Goal: Task Accomplishment & Management: Use online tool/utility

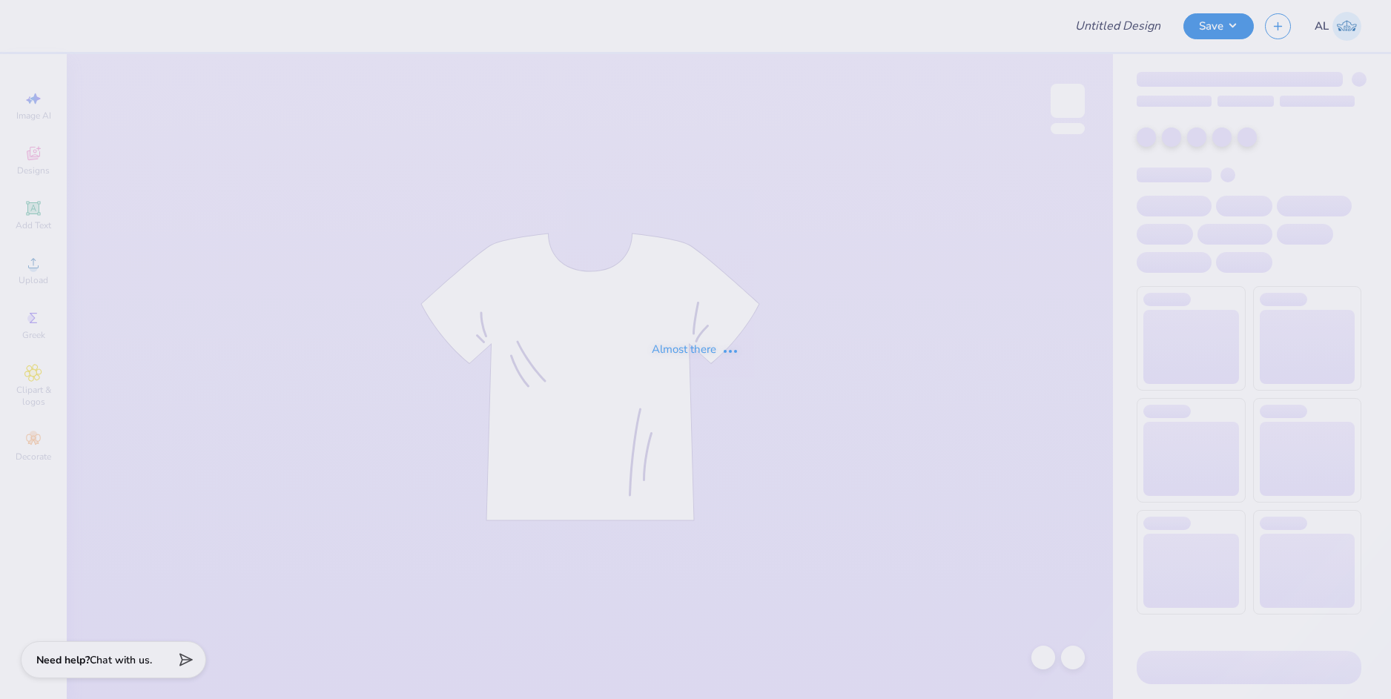
type input "DDD Monthly Merch"
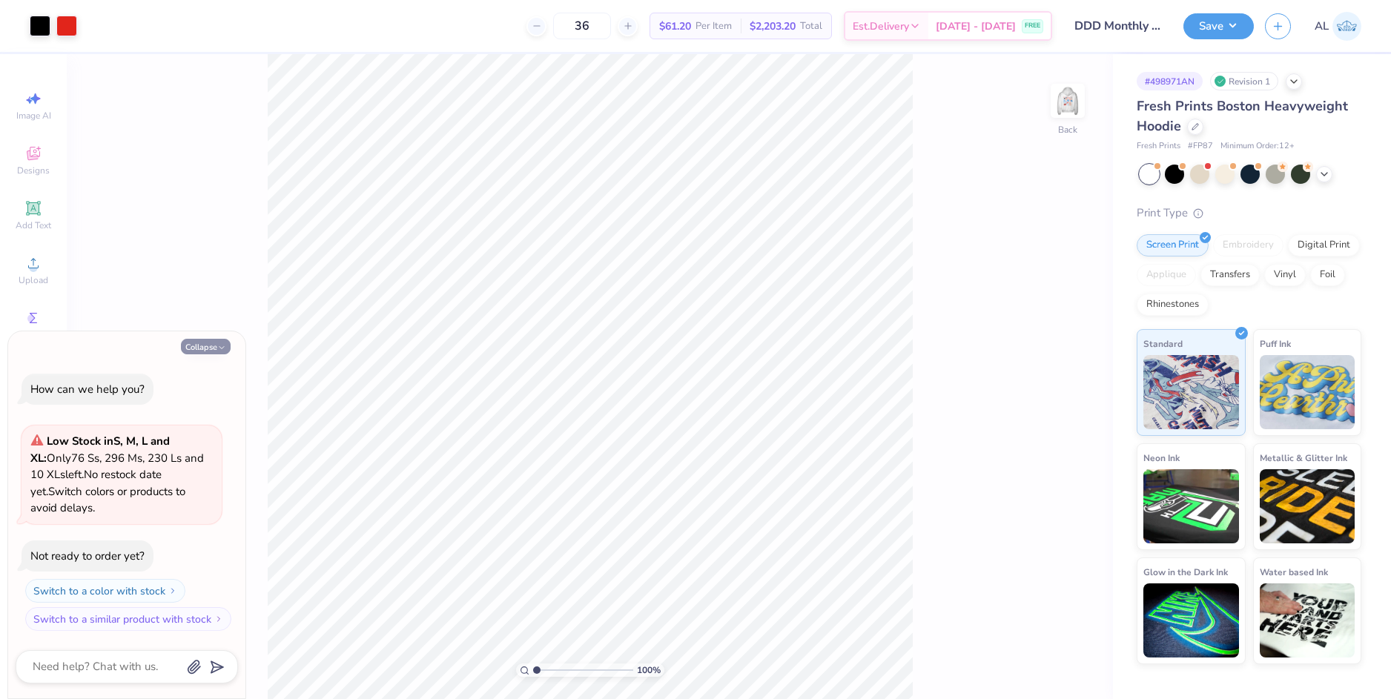
click at [219, 348] on icon "button" at bounding box center [221, 347] width 9 height 9
type textarea "x"
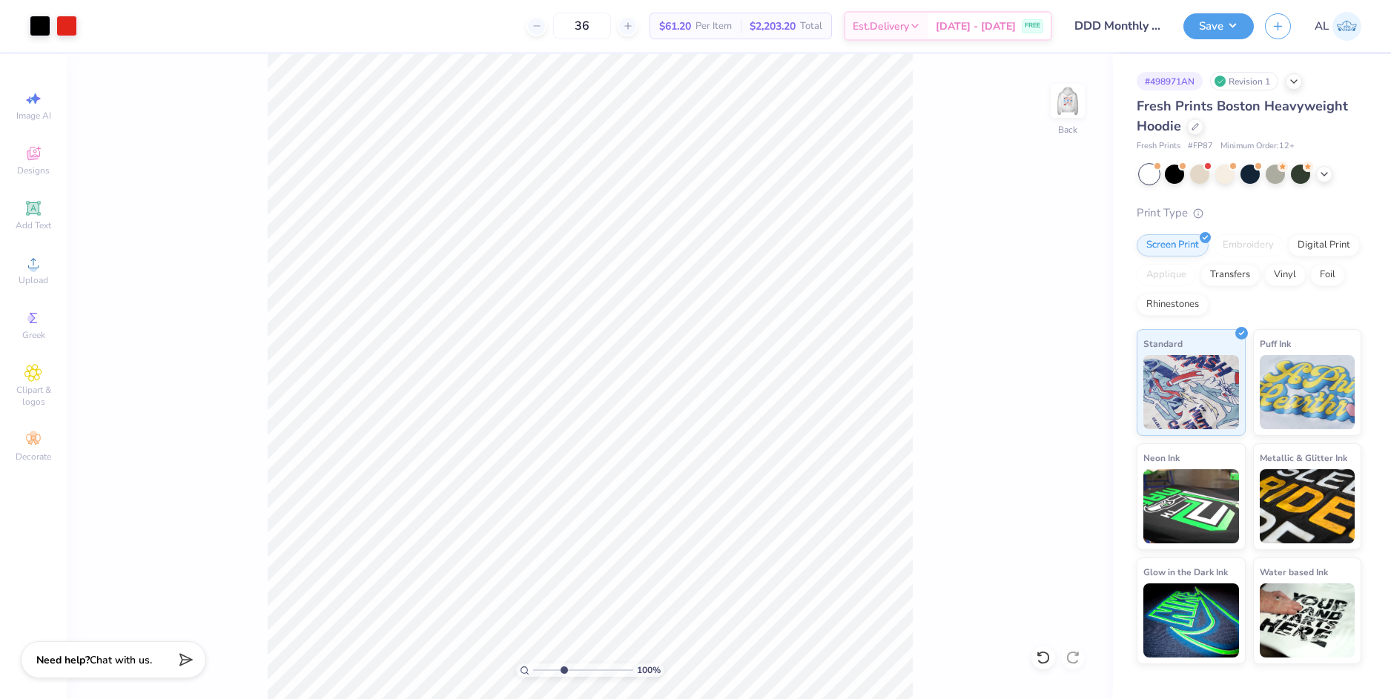
click at [563, 670] on input "range" at bounding box center [583, 670] width 100 height 13
drag, startPoint x: 560, startPoint y: 667, endPoint x: 552, endPoint y: 669, distance: 8.7
type input "2.6"
click at [552, 669] on input "range" at bounding box center [583, 670] width 100 height 13
click at [43, 383] on div "Clipart & logos" at bounding box center [33, 386] width 52 height 56
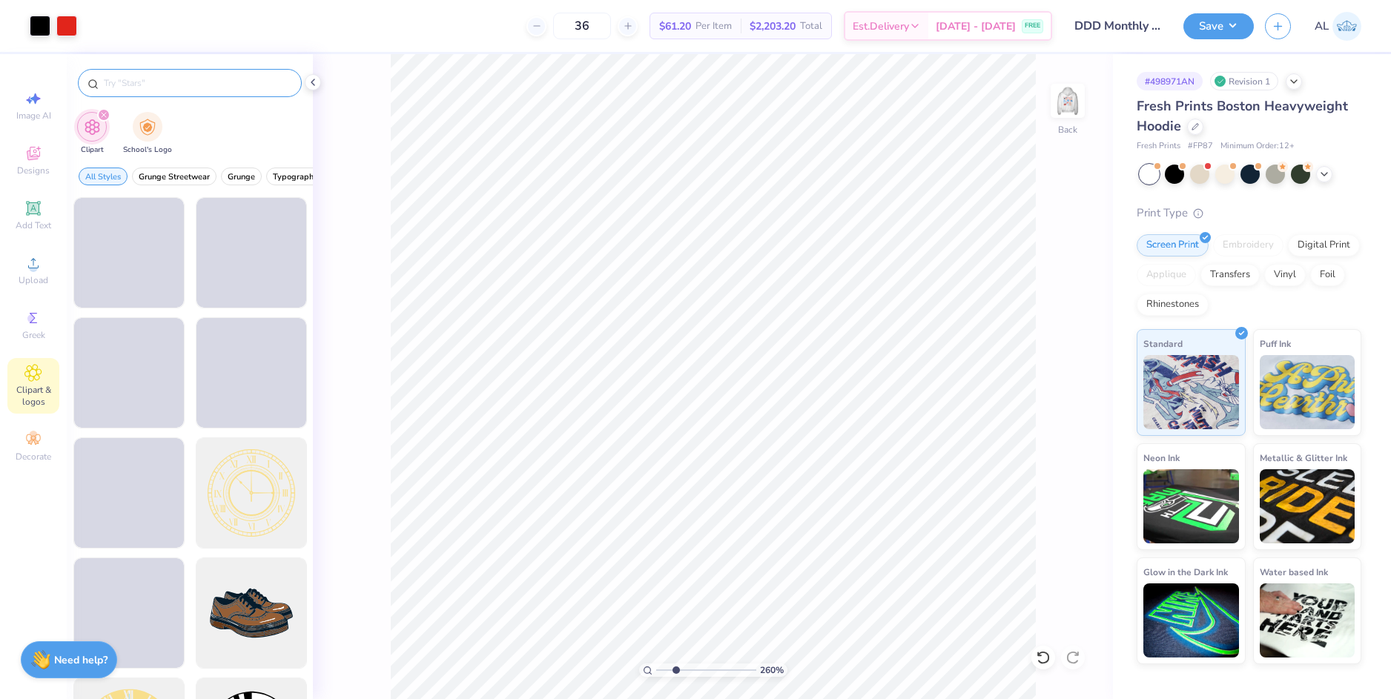
click at [133, 85] on input "text" at bounding box center [197, 83] width 190 height 15
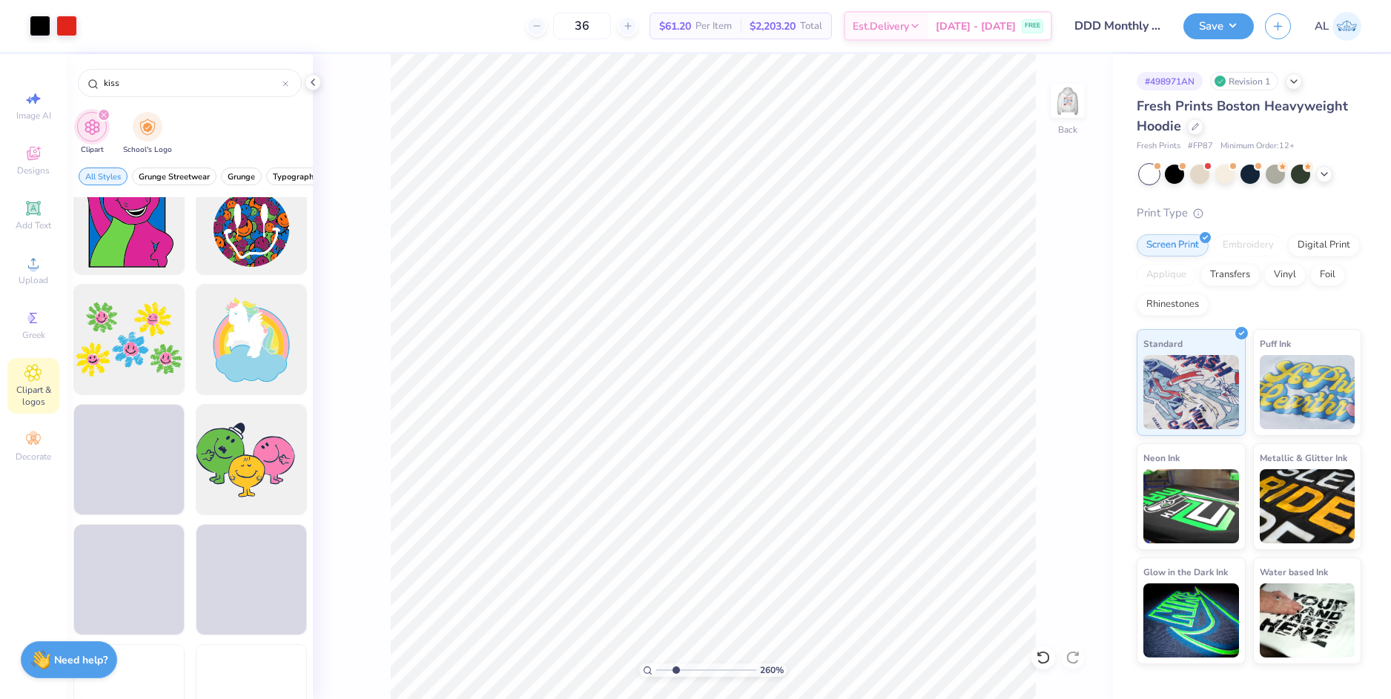
scroll to position [2076, 0]
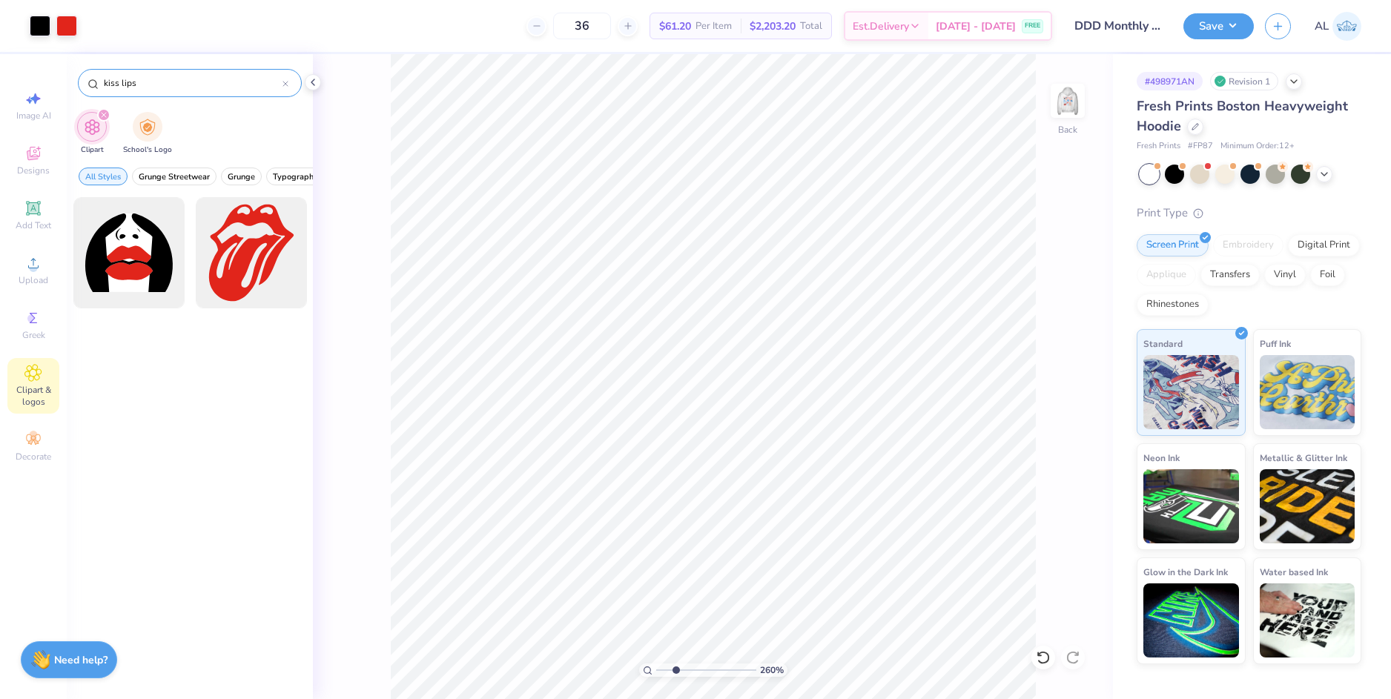
click at [147, 76] on div "kiss lips" at bounding box center [190, 83] width 224 height 28
click at [147, 82] on input "kiss lips" at bounding box center [192, 83] width 180 height 15
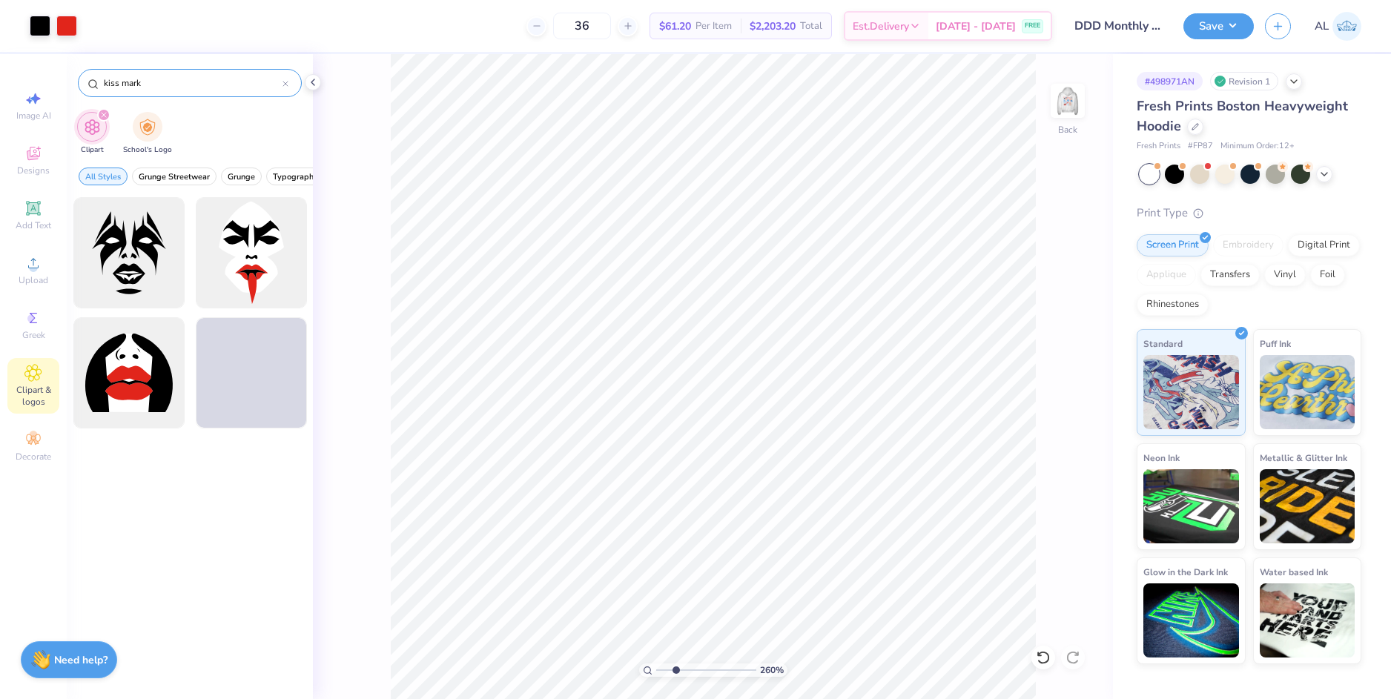
click at [159, 82] on input "kiss mark" at bounding box center [192, 83] width 180 height 15
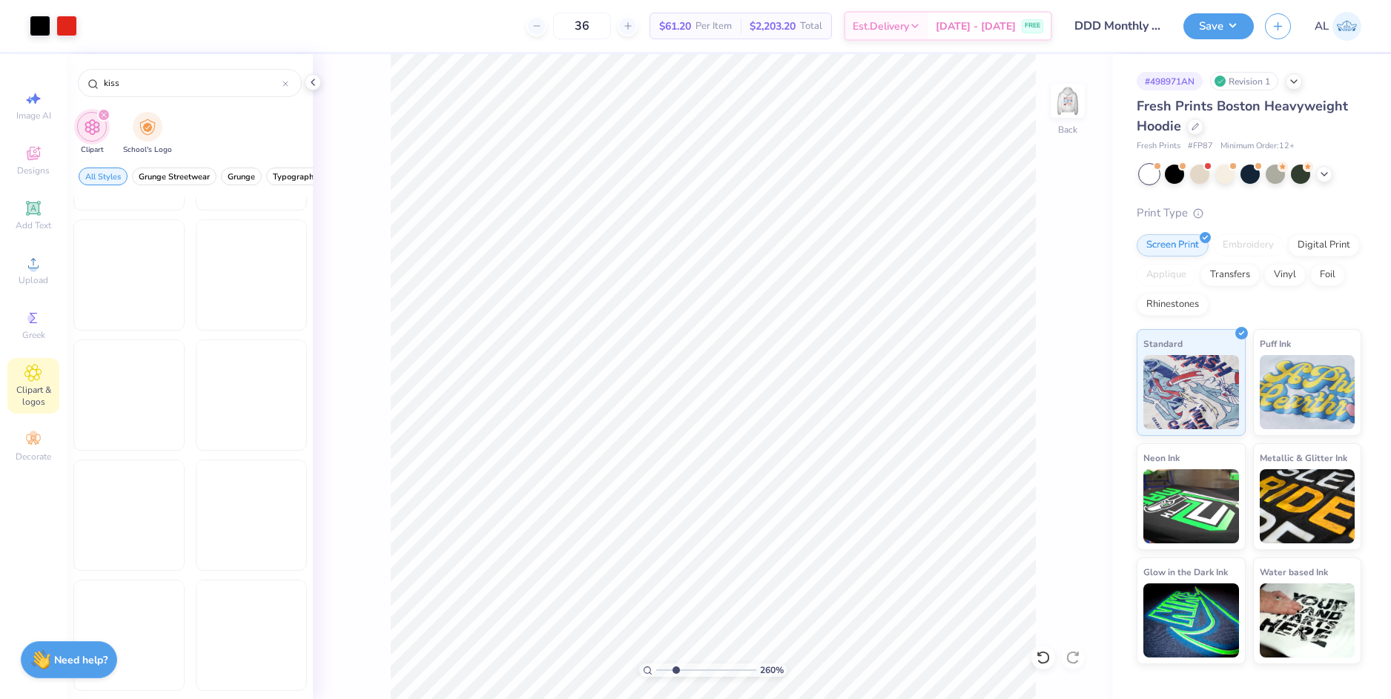
scroll to position [2891, 0]
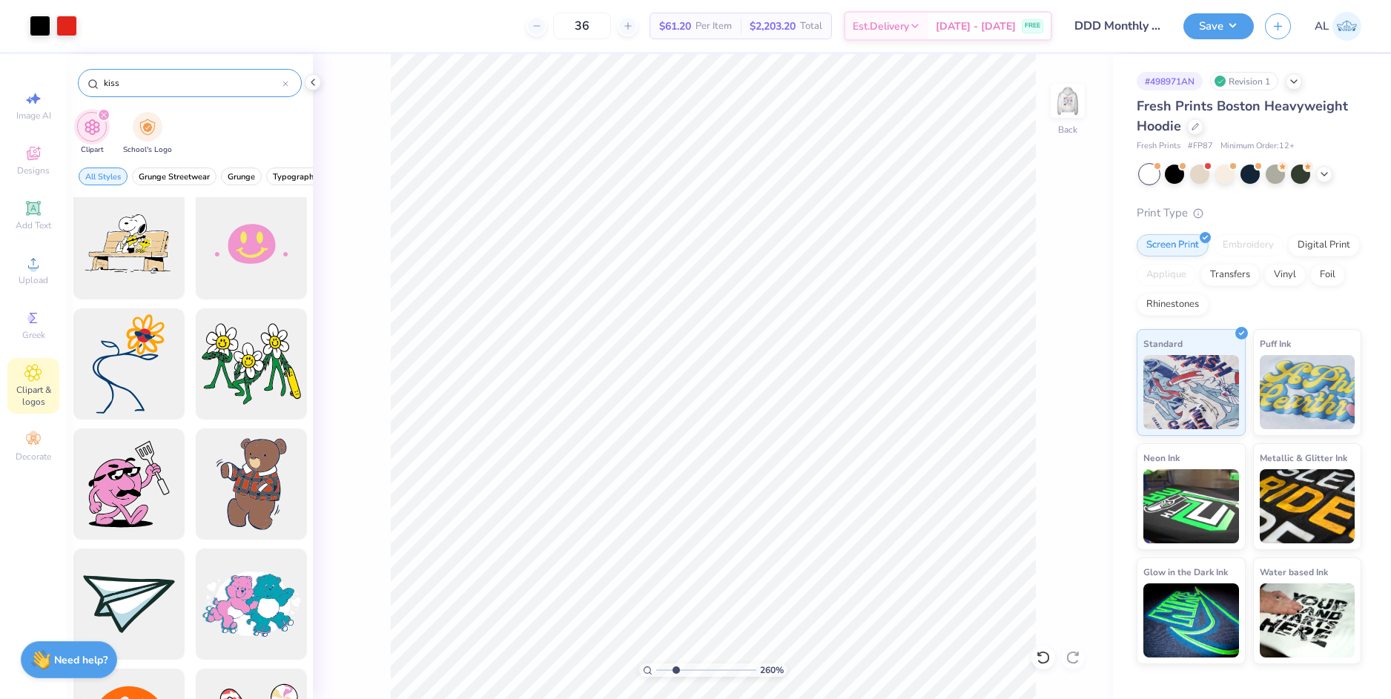
drag, startPoint x: 130, startPoint y: 82, endPoint x: 80, endPoint y: 84, distance: 50.5
click at [80, 84] on div "kiss" at bounding box center [190, 83] width 224 height 28
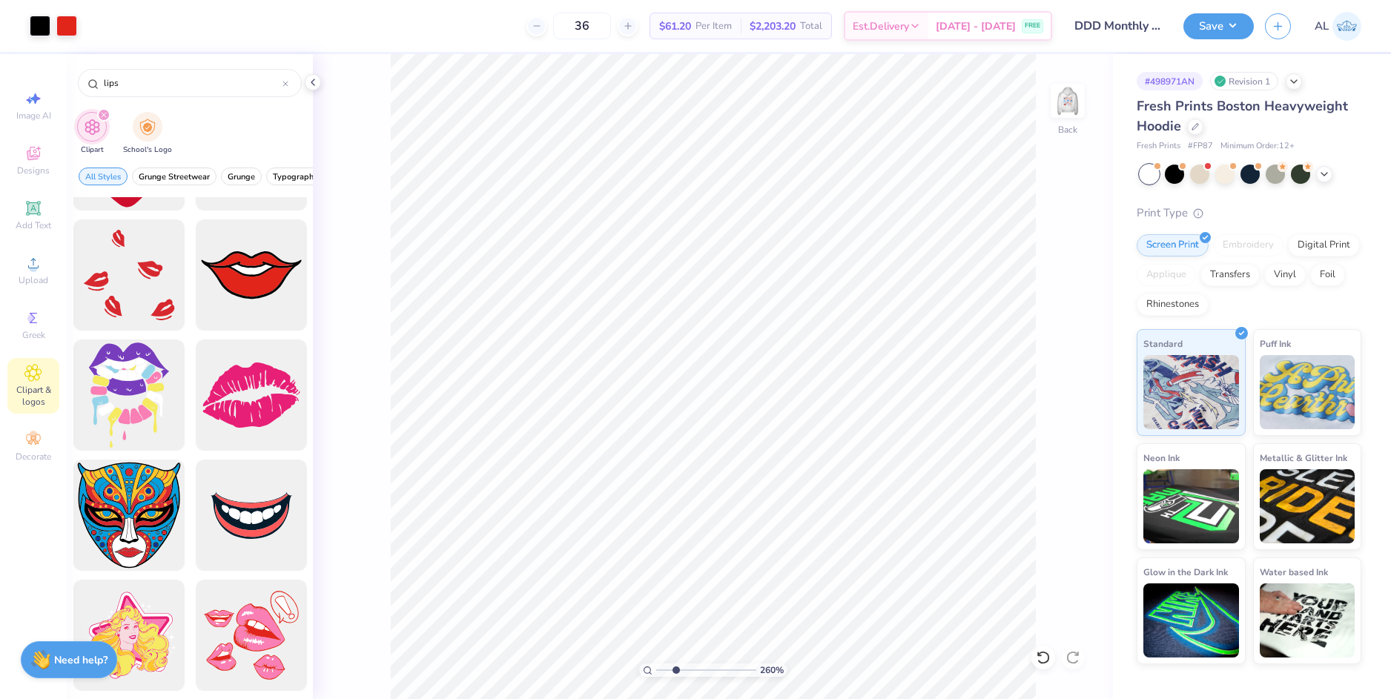
scroll to position [816, 0]
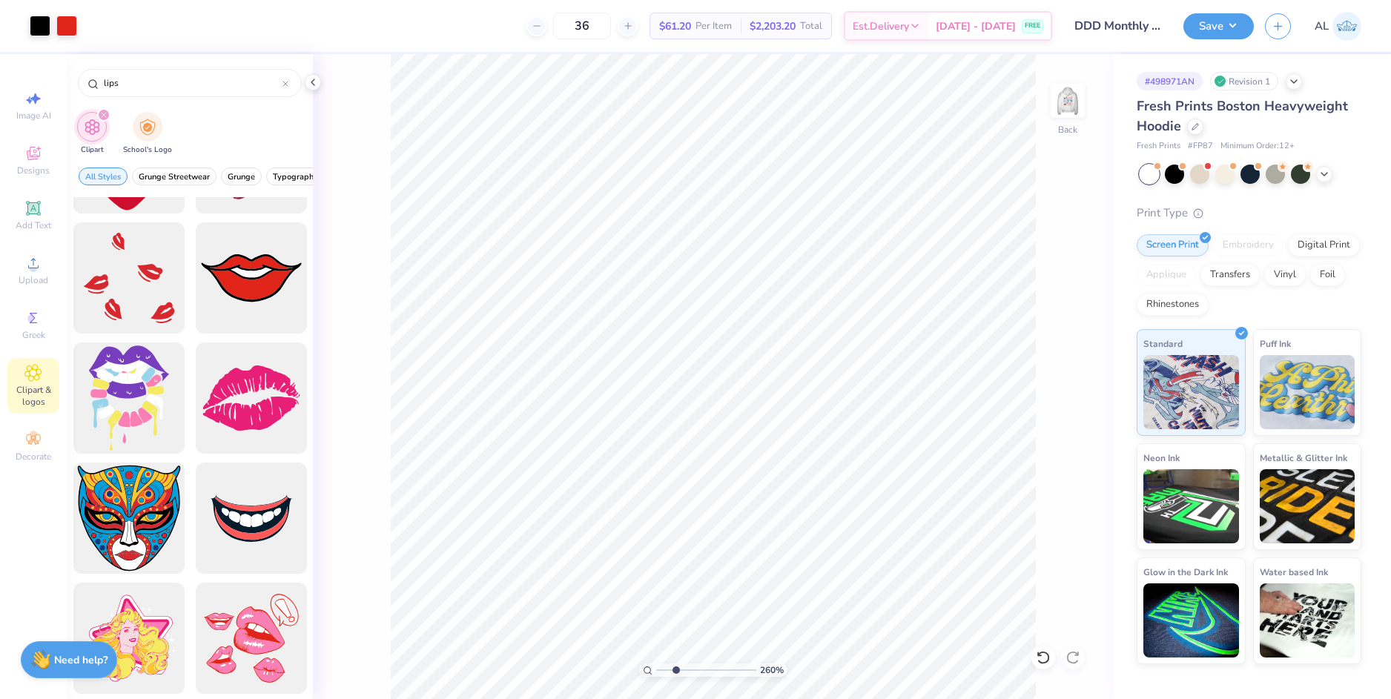
type input "lips"
click at [1076, 97] on img at bounding box center [1067, 100] width 59 height 59
click at [310, 80] on icon at bounding box center [313, 82] width 12 height 12
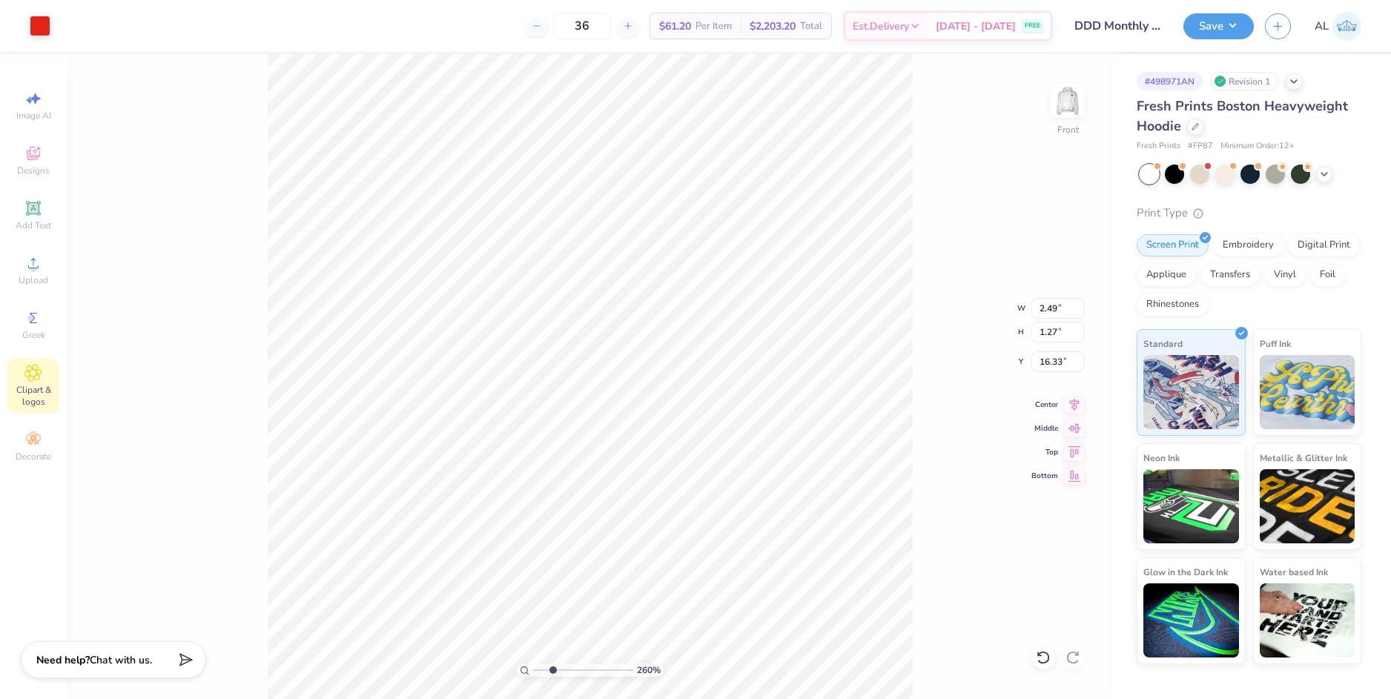
type input "2.49"
type input "1.27"
type input "16.90"
type input "15.96"
drag, startPoint x: 552, startPoint y: 671, endPoint x: 510, endPoint y: 680, distance: 43.2
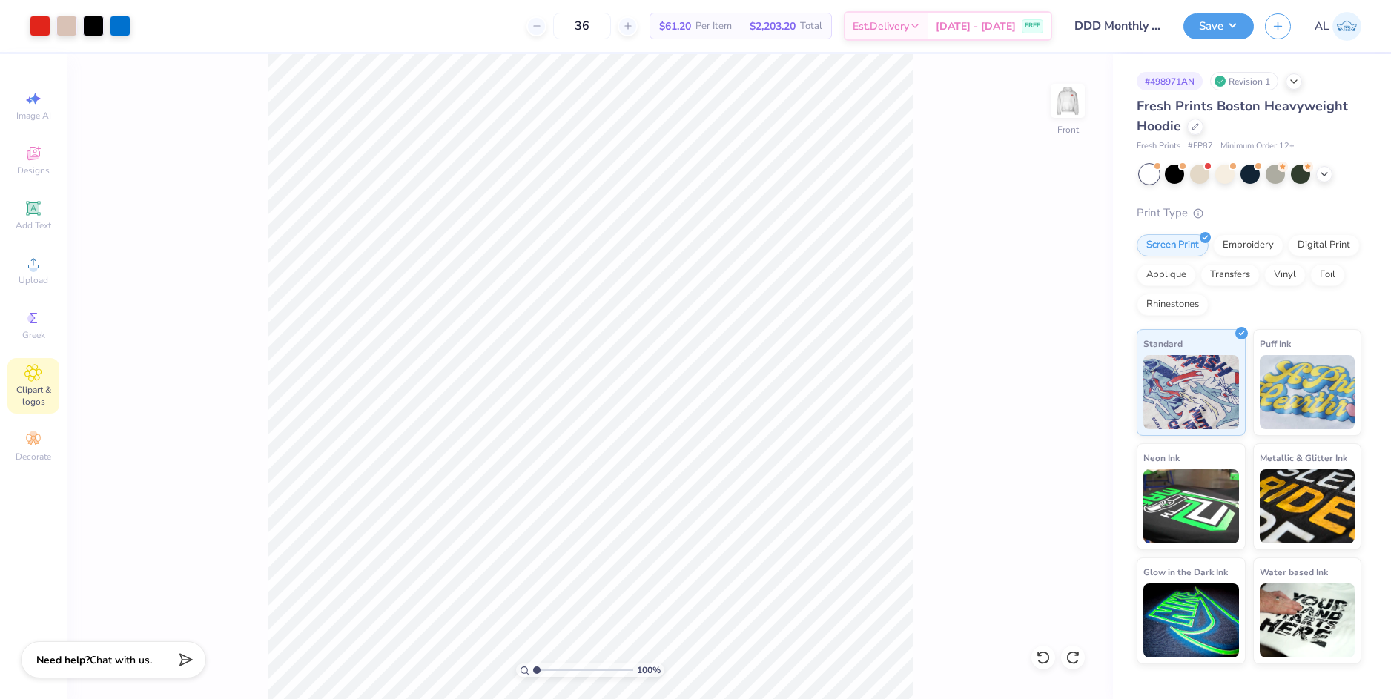
type input "1"
click at [533, 677] on input "range" at bounding box center [583, 670] width 100 height 13
click at [1084, 104] on div at bounding box center [1067, 101] width 68 height 68
click at [29, 385] on span "Clipart & logos" at bounding box center [33, 396] width 52 height 24
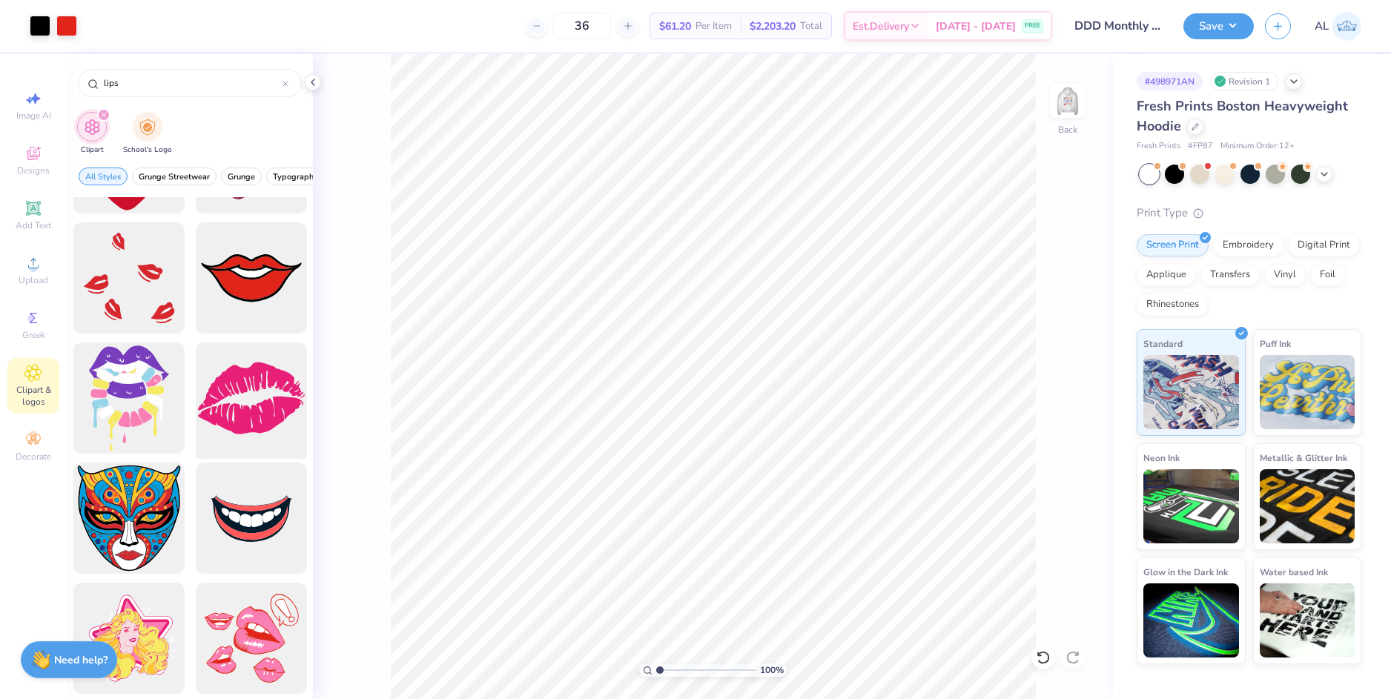
click at [260, 398] on div at bounding box center [251, 398] width 122 height 122
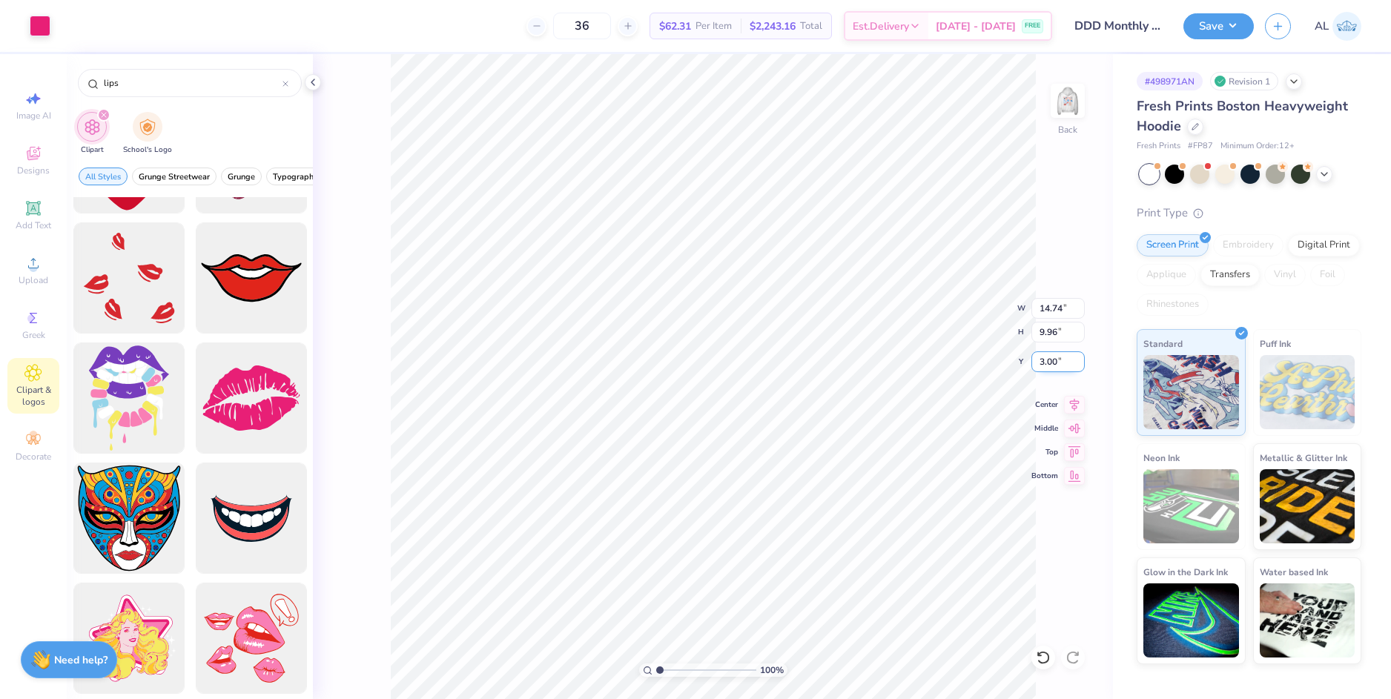
type input "5.35"
type input "3.62"
type input "8.28"
click at [723, 452] on li "Download vector" at bounding box center [716, 449] width 116 height 29
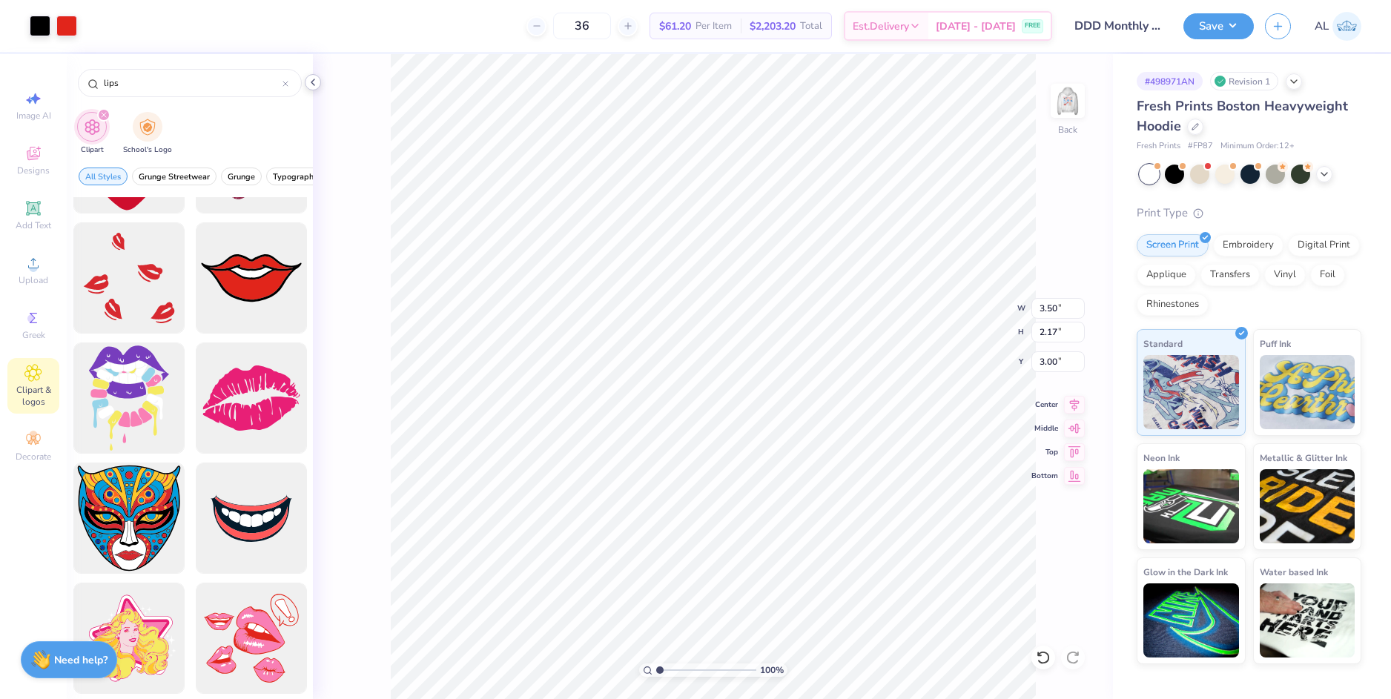
click at [317, 82] on icon at bounding box center [313, 82] width 12 height 12
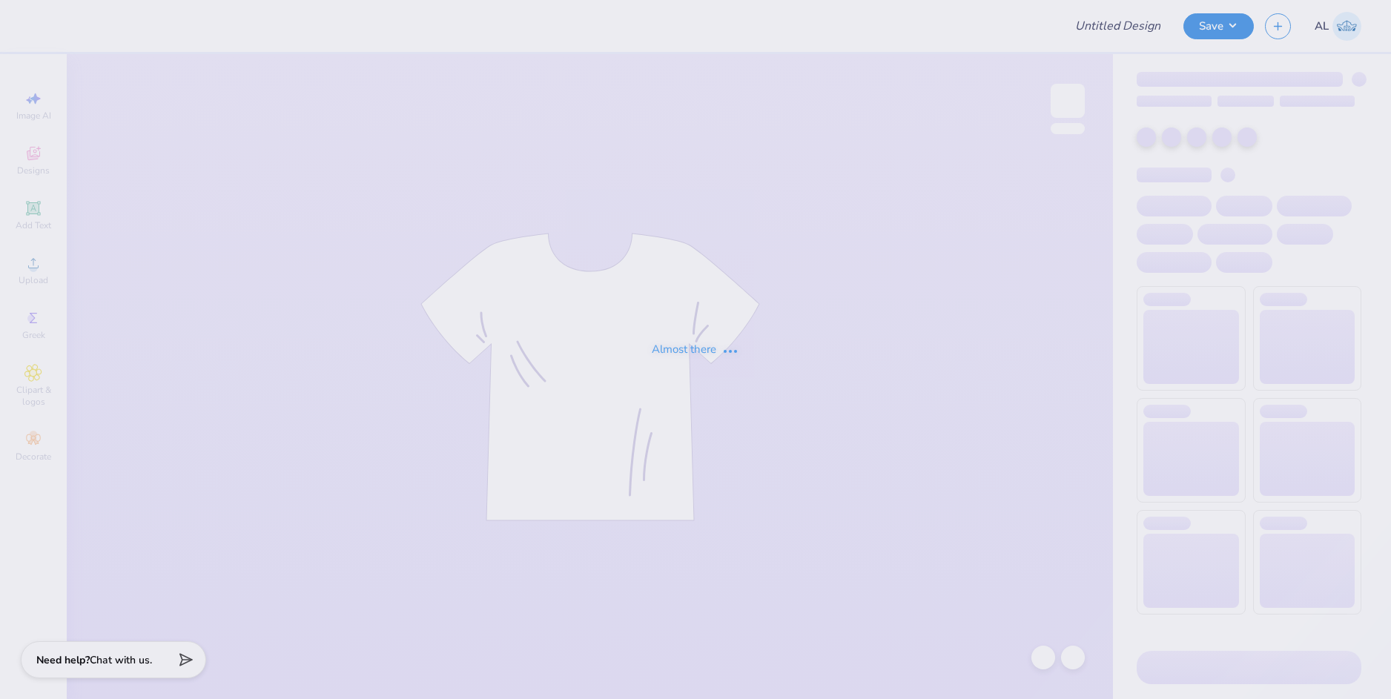
type input "DDD Monthly Merch"
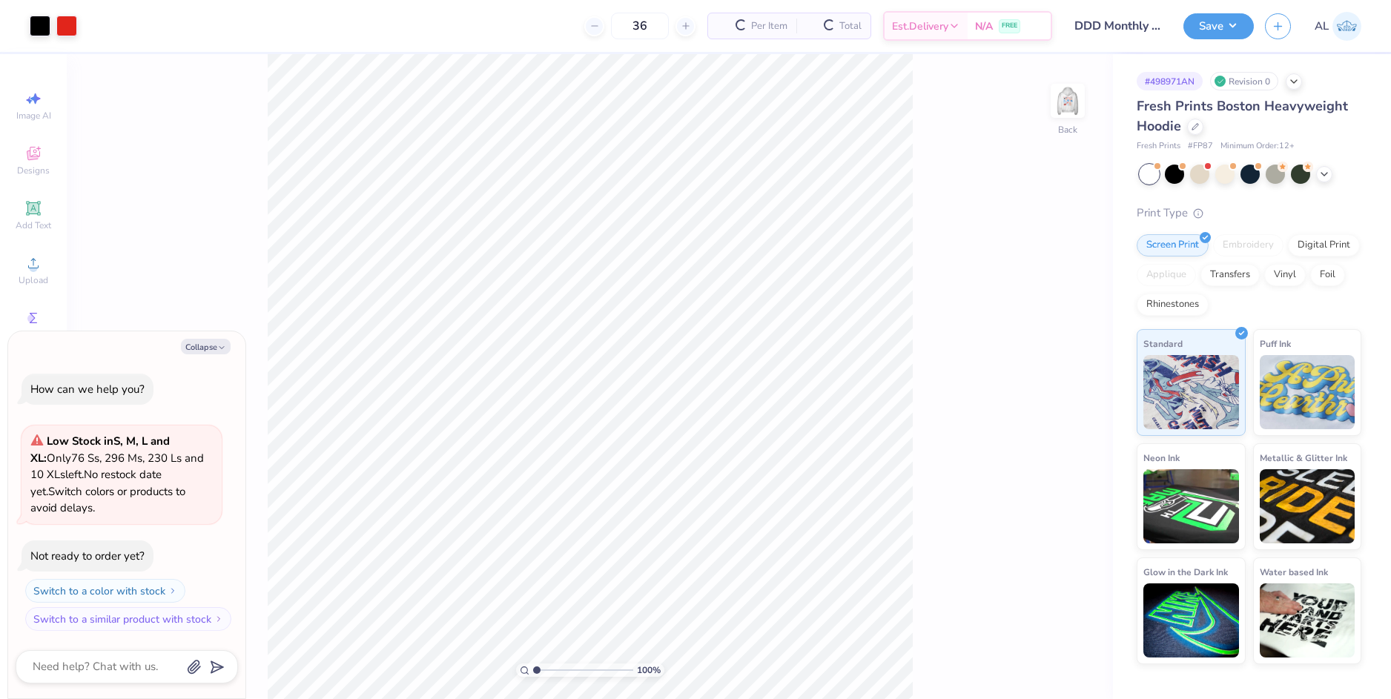
type textarea "x"
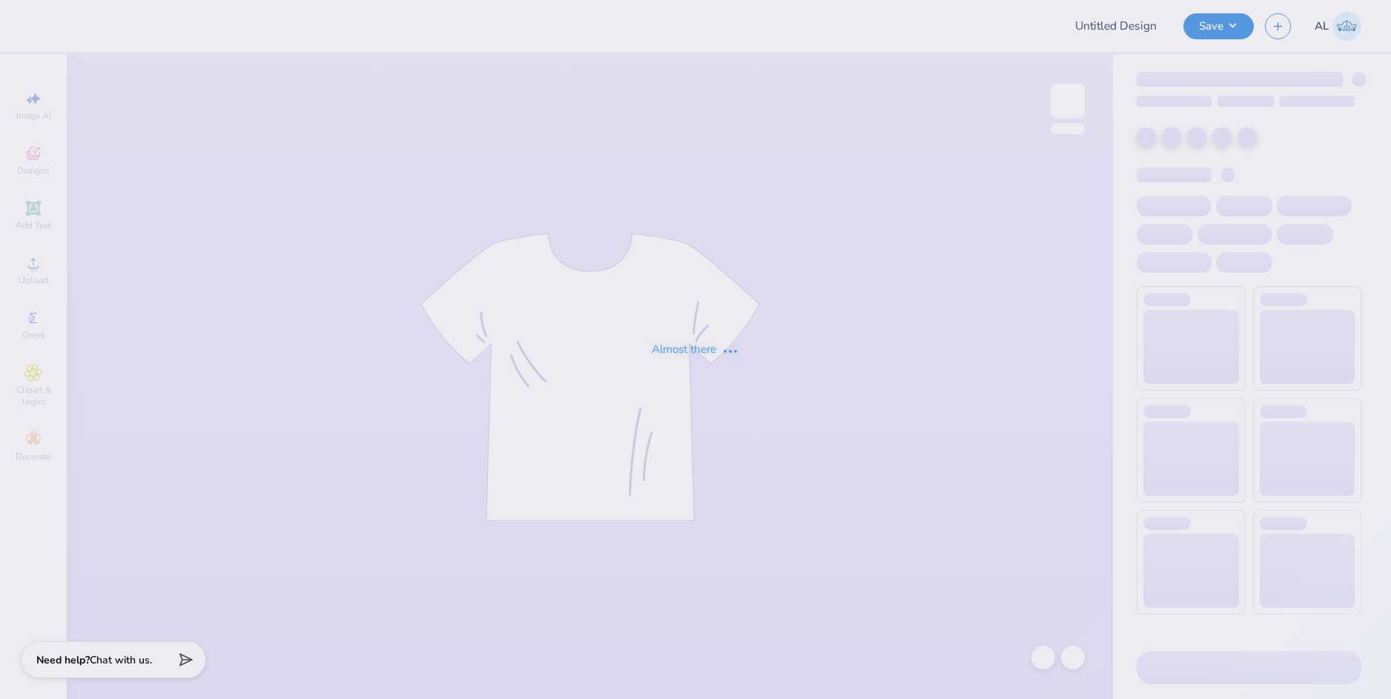
type input "DDD Monthly Merch"
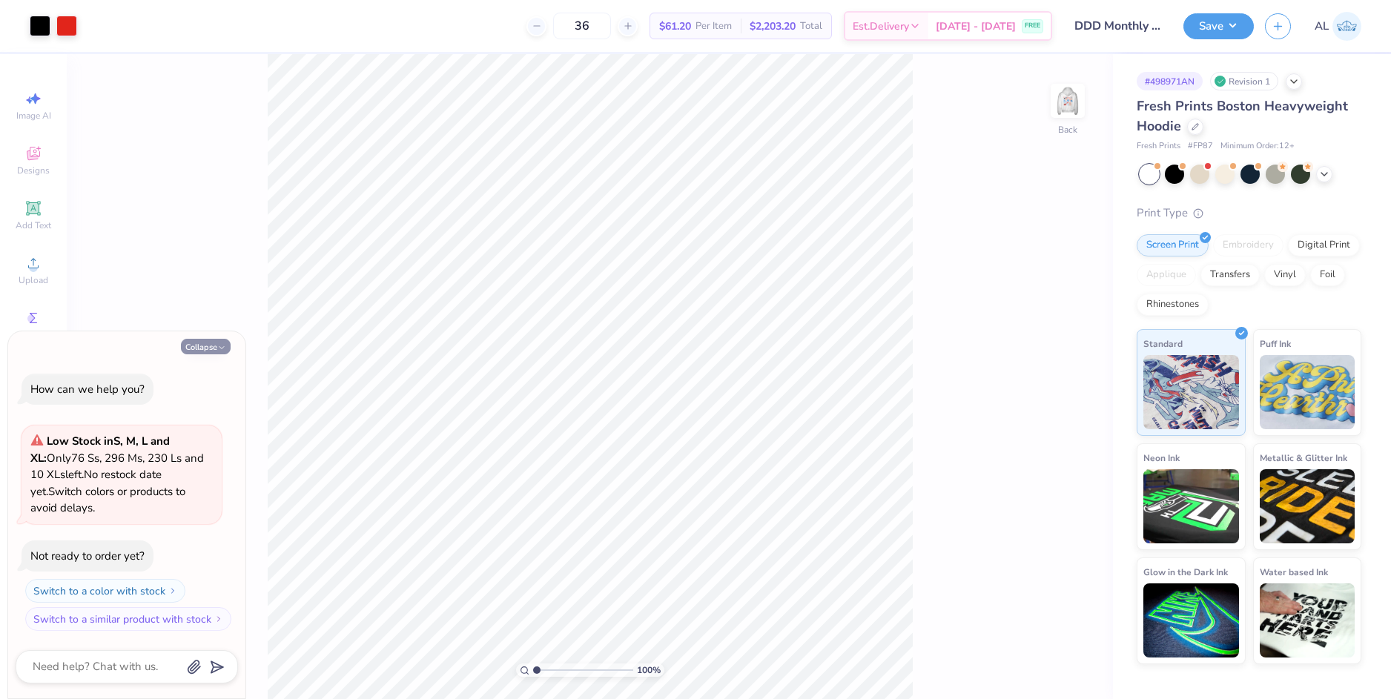
click at [216, 345] on button "Collapse" at bounding box center [206, 347] width 50 height 16
type textarea "x"
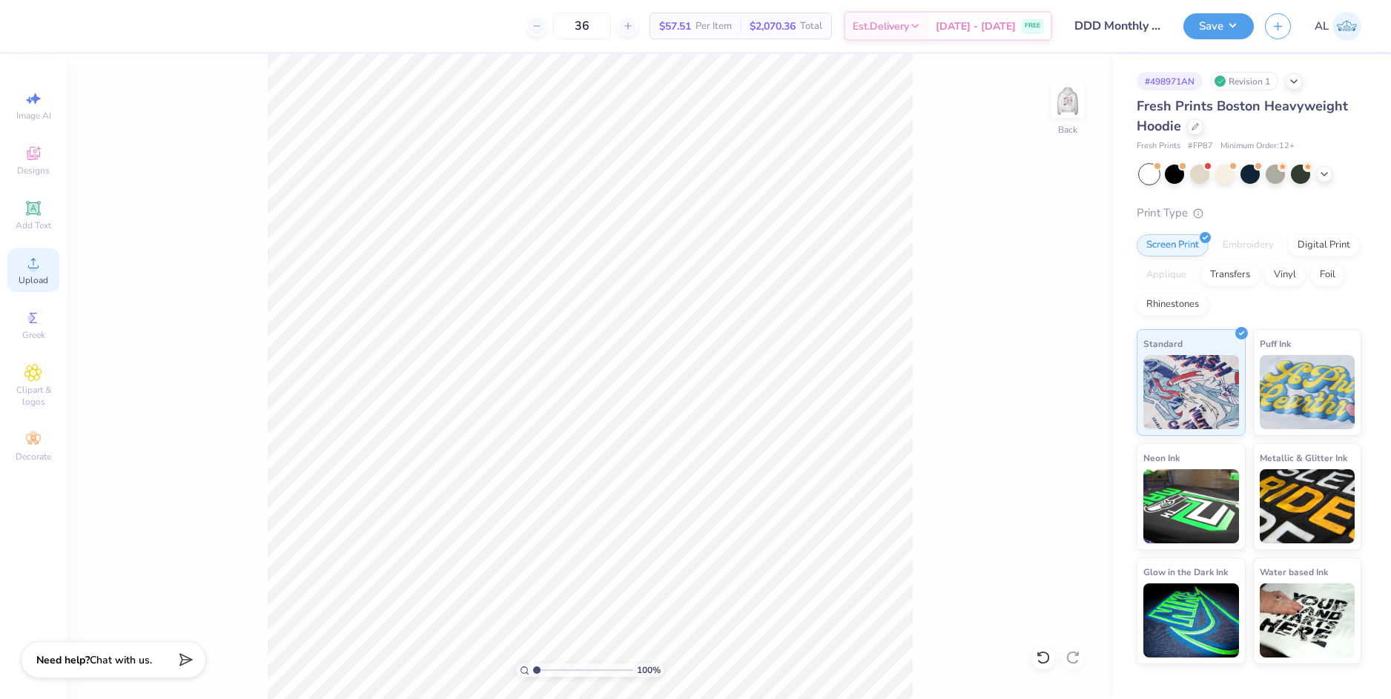
click at [33, 268] on icon at bounding box center [33, 263] width 10 height 10
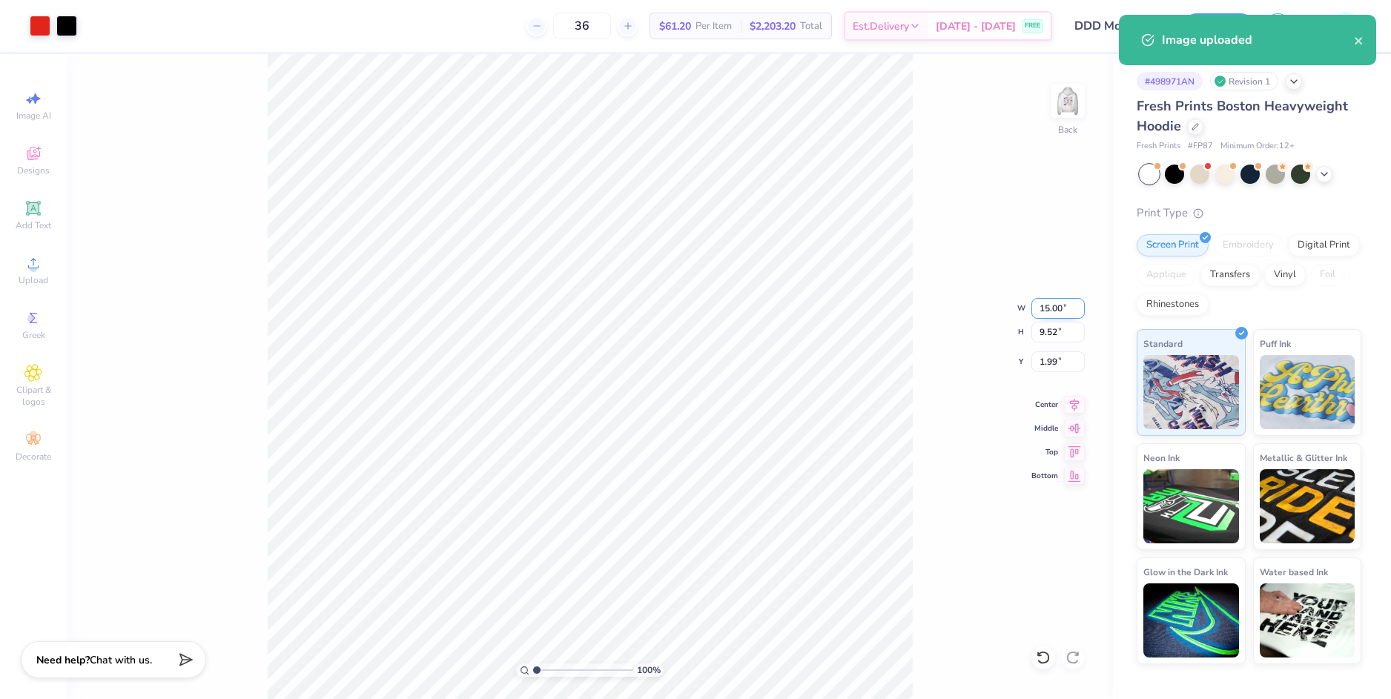
click at [1049, 314] on input "15.00" at bounding box center [1057, 308] width 53 height 21
click at [1048, 314] on input "15.00" at bounding box center [1057, 308] width 53 height 21
type input "4"
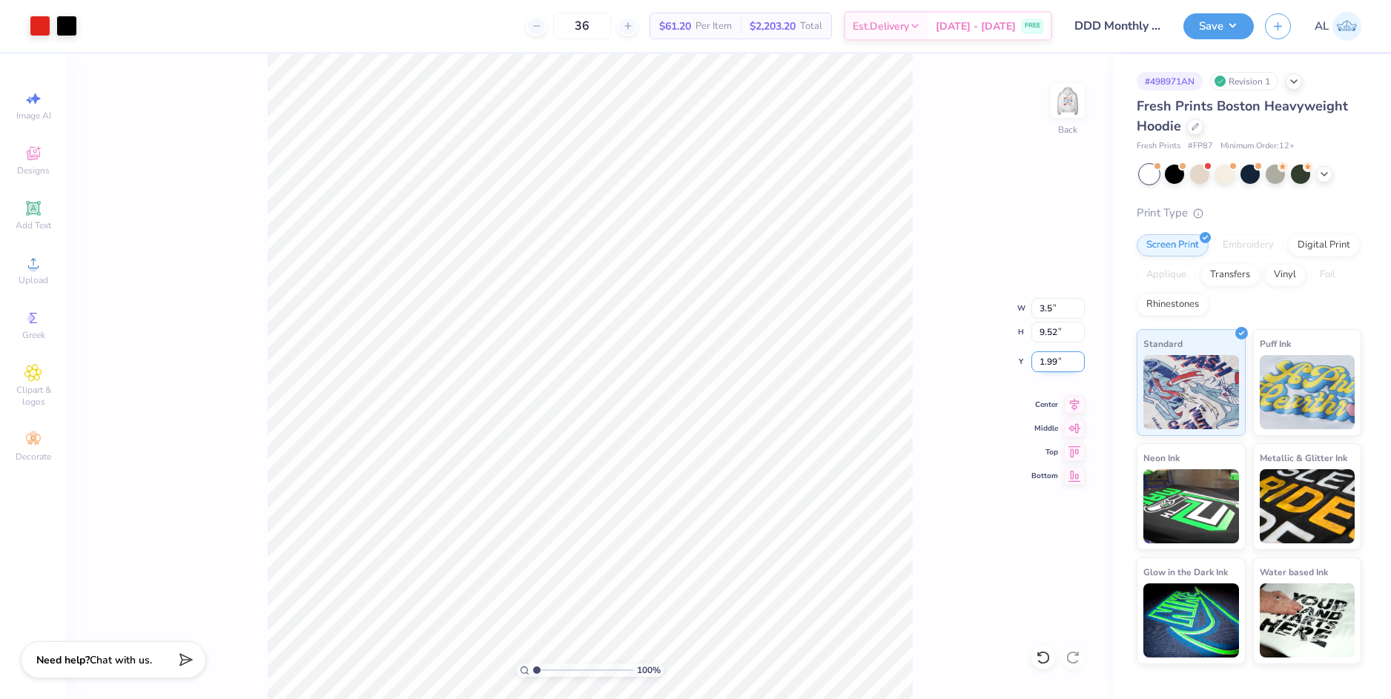
type input "3.50"
type input "2.22"
click at [1050, 359] on input "5.64" at bounding box center [1057, 361] width 53 height 21
click at [1049, 360] on input "5.64" at bounding box center [1057, 361] width 53 height 21
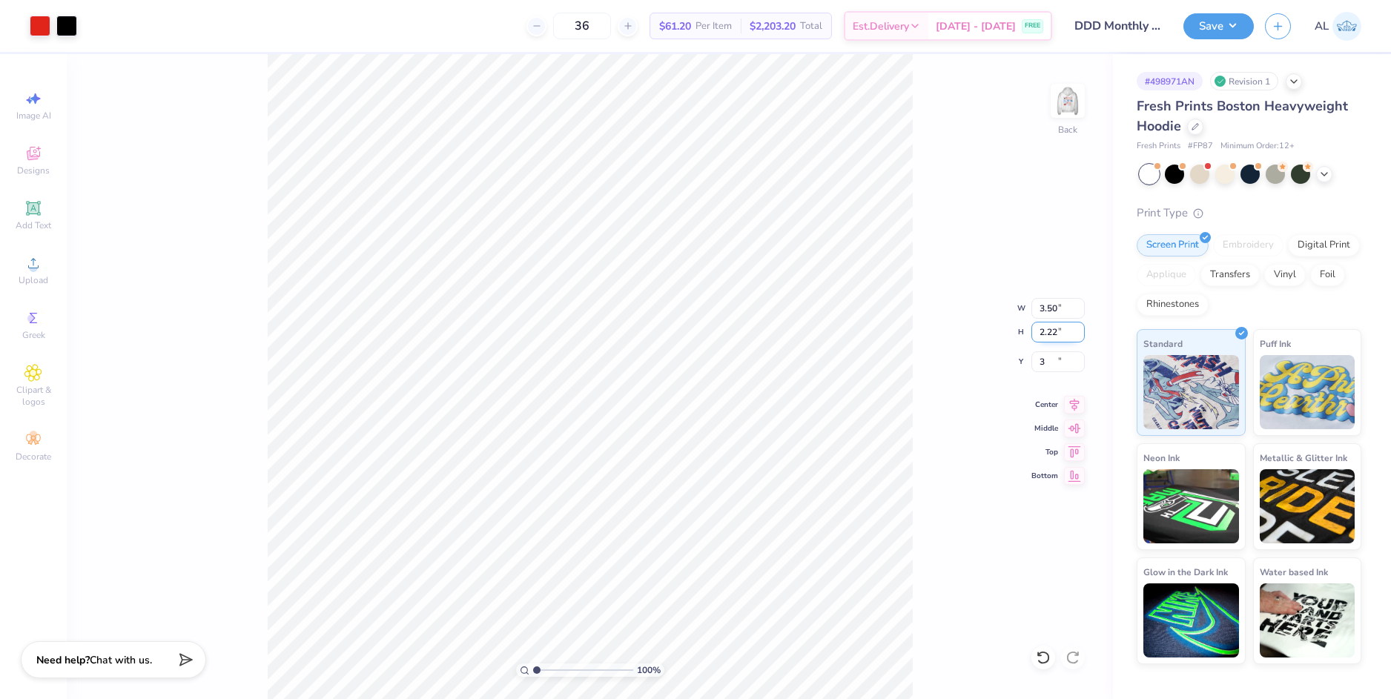
type input "3.00"
click at [1049, 335] on input "2.22" at bounding box center [1057, 332] width 53 height 21
click at [1068, 102] on img at bounding box center [1067, 100] width 59 height 59
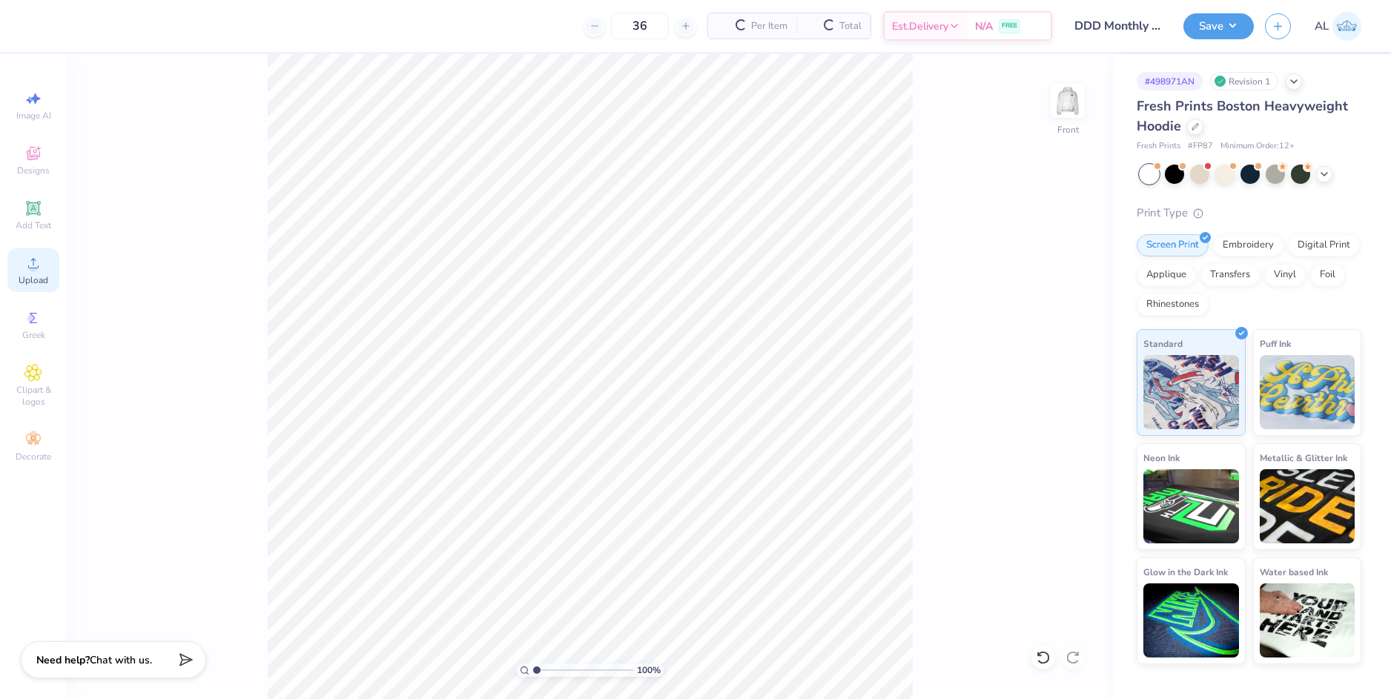
click at [43, 260] on div "Upload" at bounding box center [33, 270] width 52 height 44
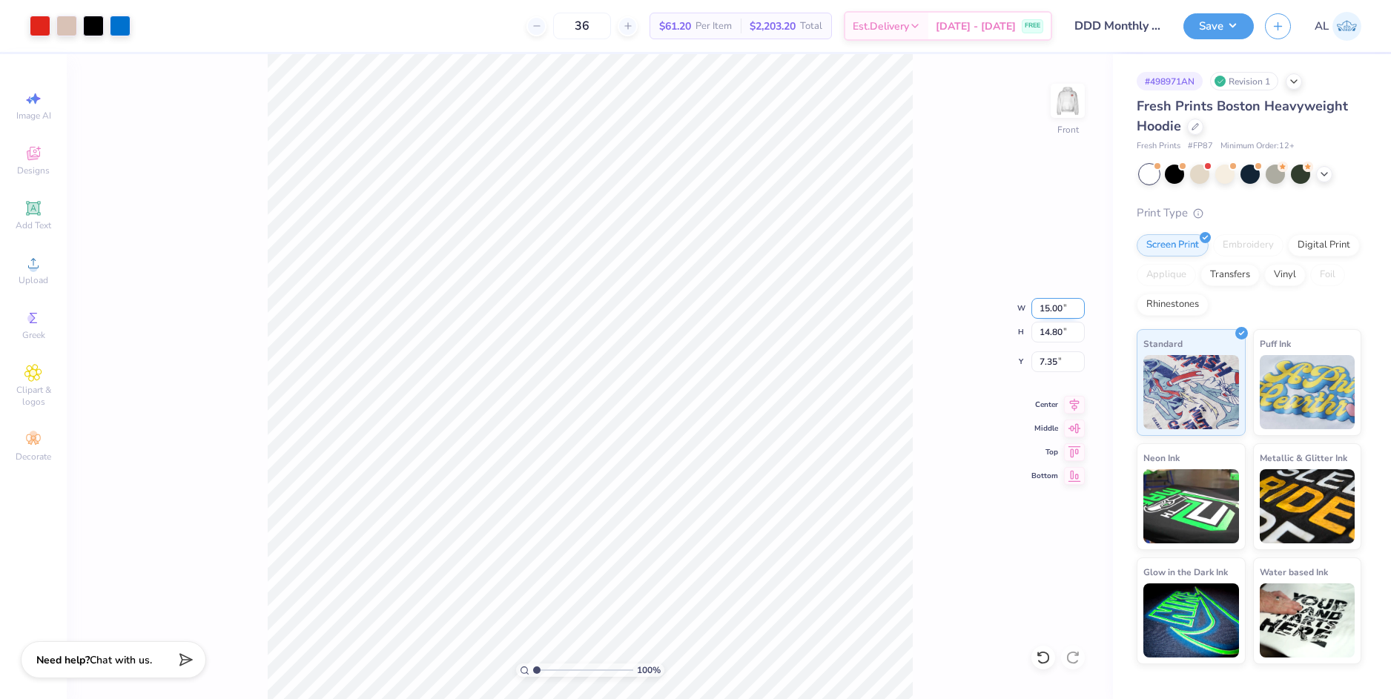
click at [1033, 307] on input "15.00" at bounding box center [1057, 308] width 53 height 21
click at [1055, 363] on input "7.35" at bounding box center [1057, 361] width 53 height 21
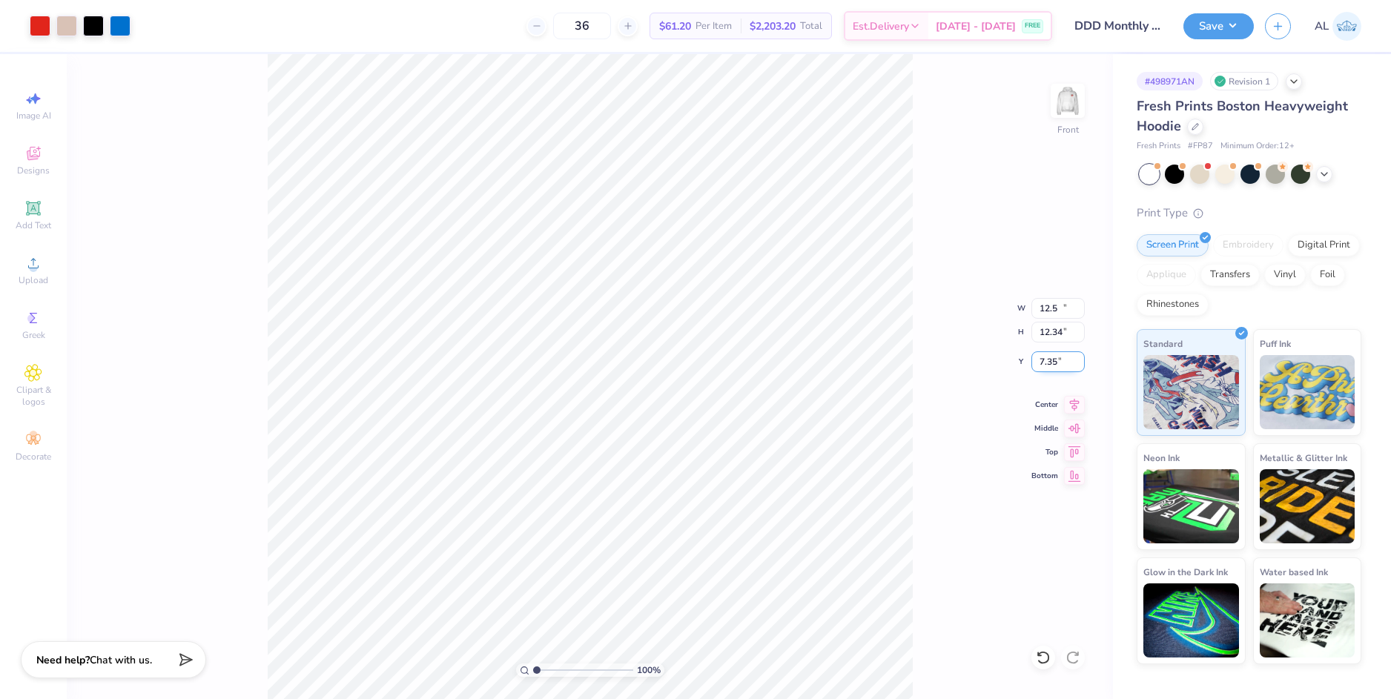
type input "12.50"
type input "12.34"
click at [1054, 363] on input "8.58" at bounding box center [1057, 361] width 53 height 21
click at [1054, 334] on input "12.34" at bounding box center [1057, 332] width 53 height 21
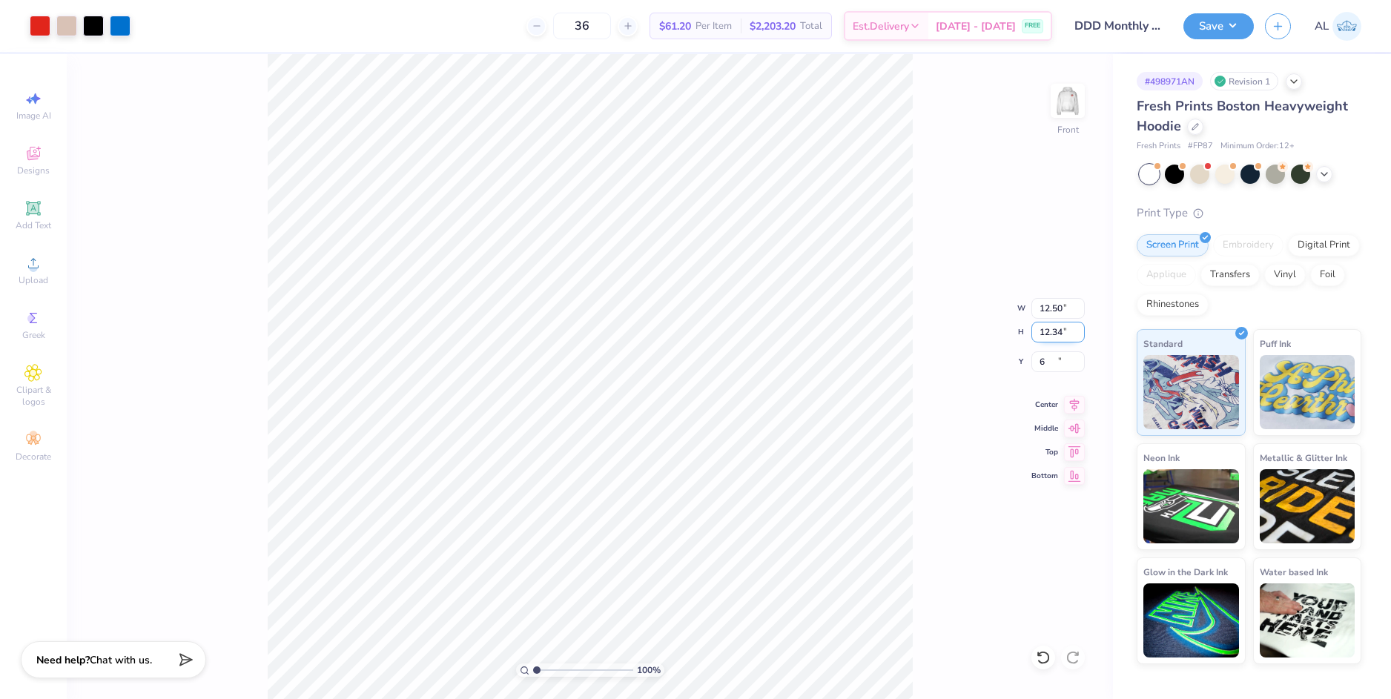
type input "6.00"
click at [1071, 110] on img at bounding box center [1067, 100] width 59 height 59
click at [1062, 105] on img at bounding box center [1067, 100] width 59 height 59
click at [1071, 106] on img at bounding box center [1067, 100] width 59 height 59
click at [1206, 25] on button "Save" at bounding box center [1218, 24] width 70 height 26
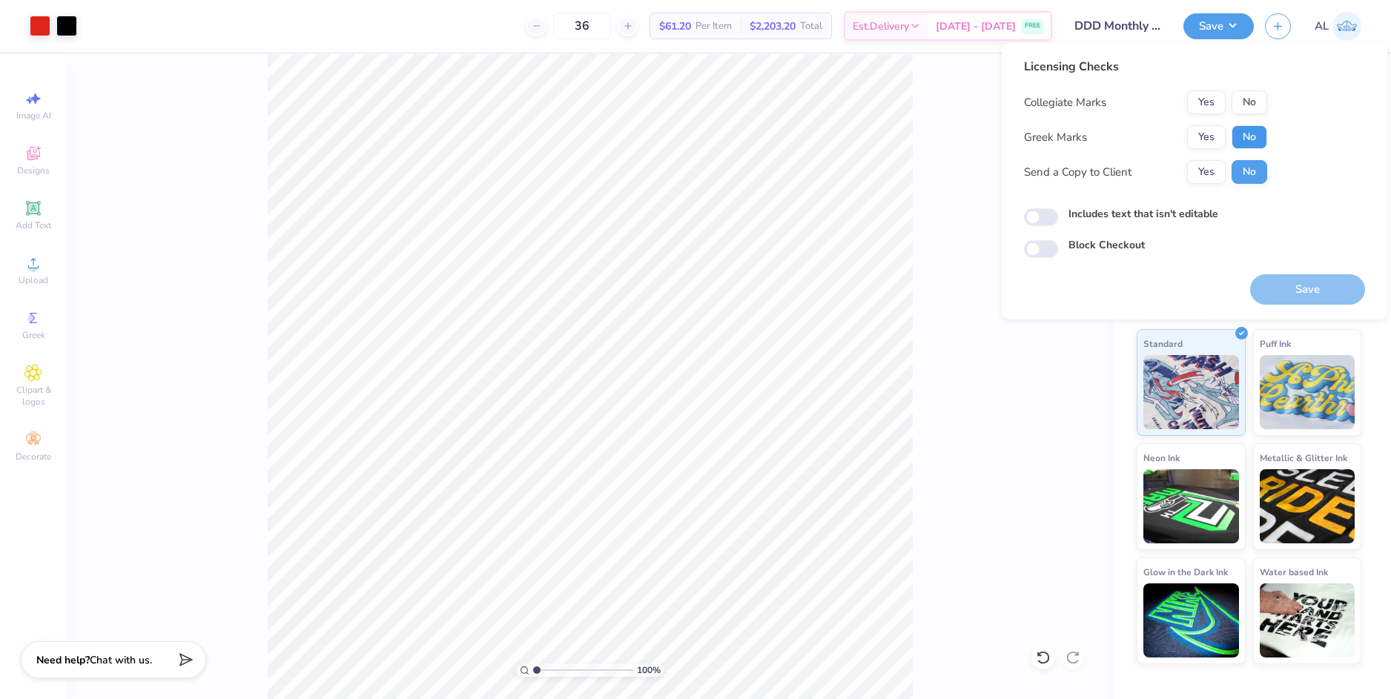
click at [1246, 138] on button "No" at bounding box center [1249, 137] width 36 height 24
click at [1254, 100] on button "No" at bounding box center [1249, 102] width 36 height 24
click at [1206, 182] on button "Yes" at bounding box center [1206, 172] width 39 height 24
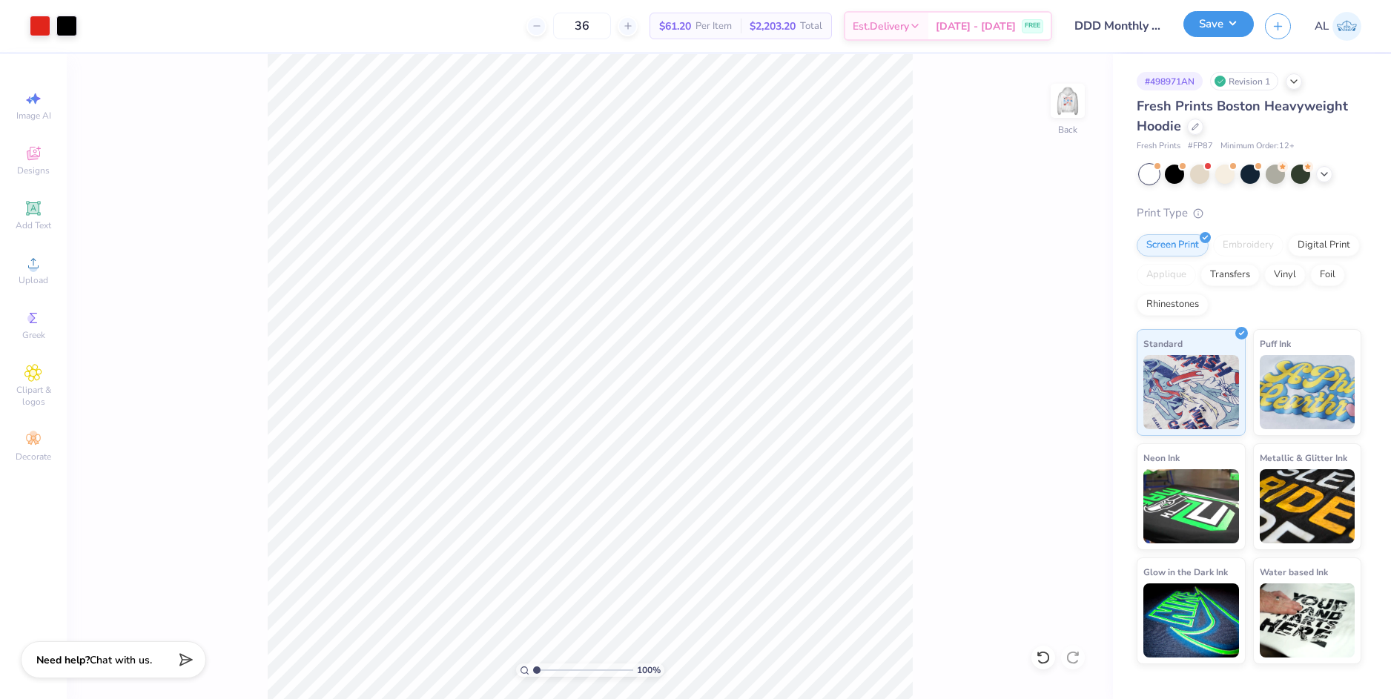
click at [1243, 28] on button "Save" at bounding box center [1218, 24] width 70 height 26
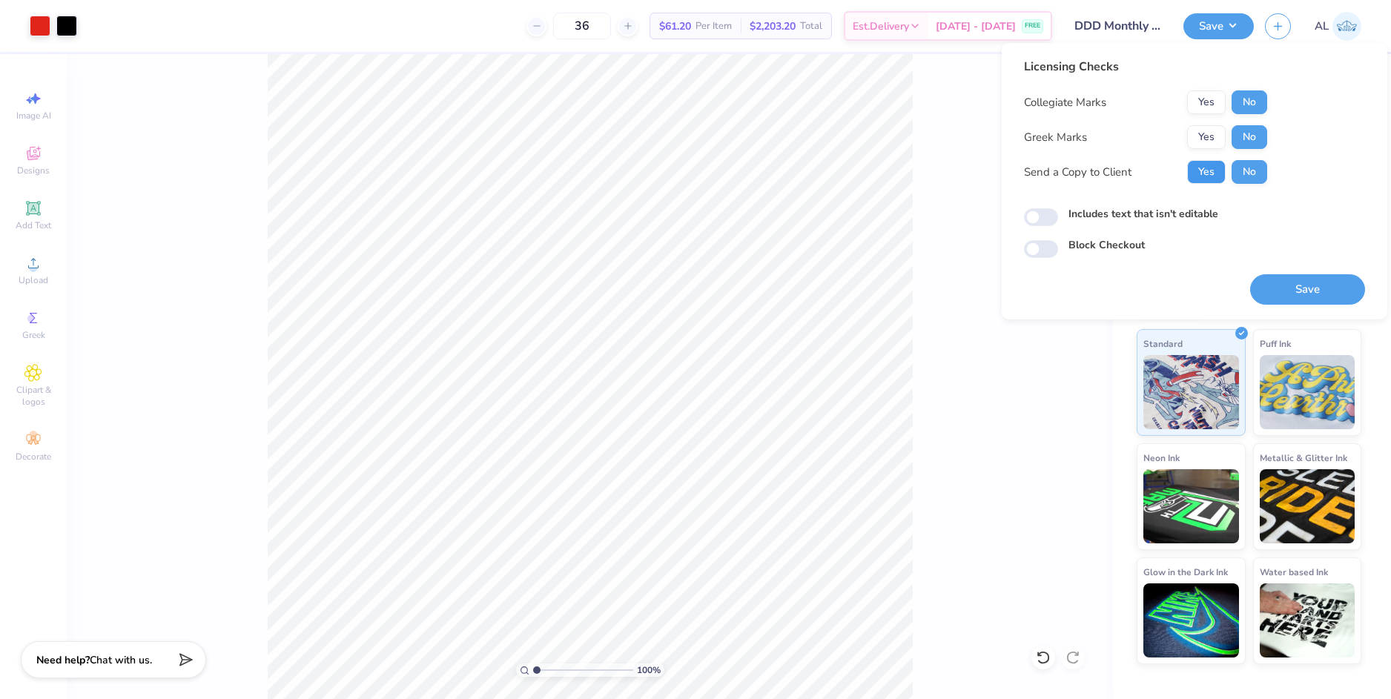
click at [1213, 175] on button "Yes" at bounding box center [1206, 172] width 39 height 24
click at [1288, 280] on button "Save" at bounding box center [1307, 289] width 115 height 30
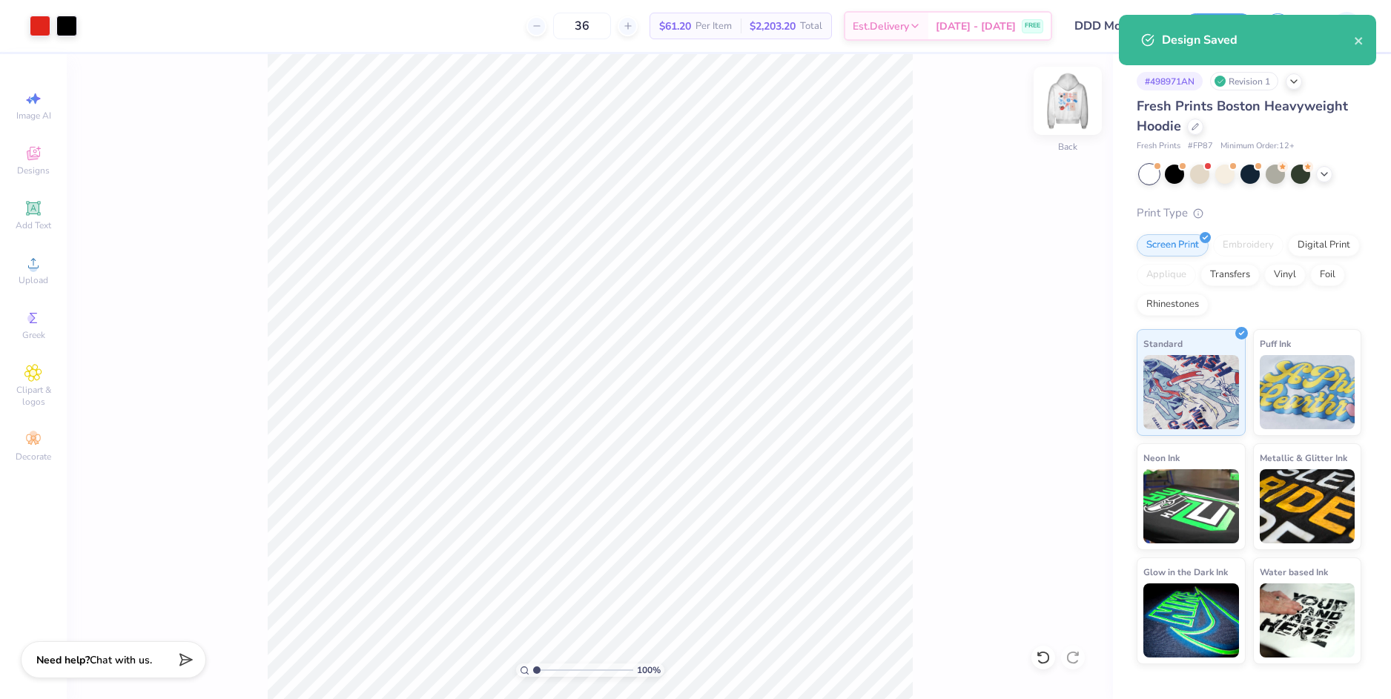
click at [1058, 105] on img at bounding box center [1067, 100] width 59 height 59
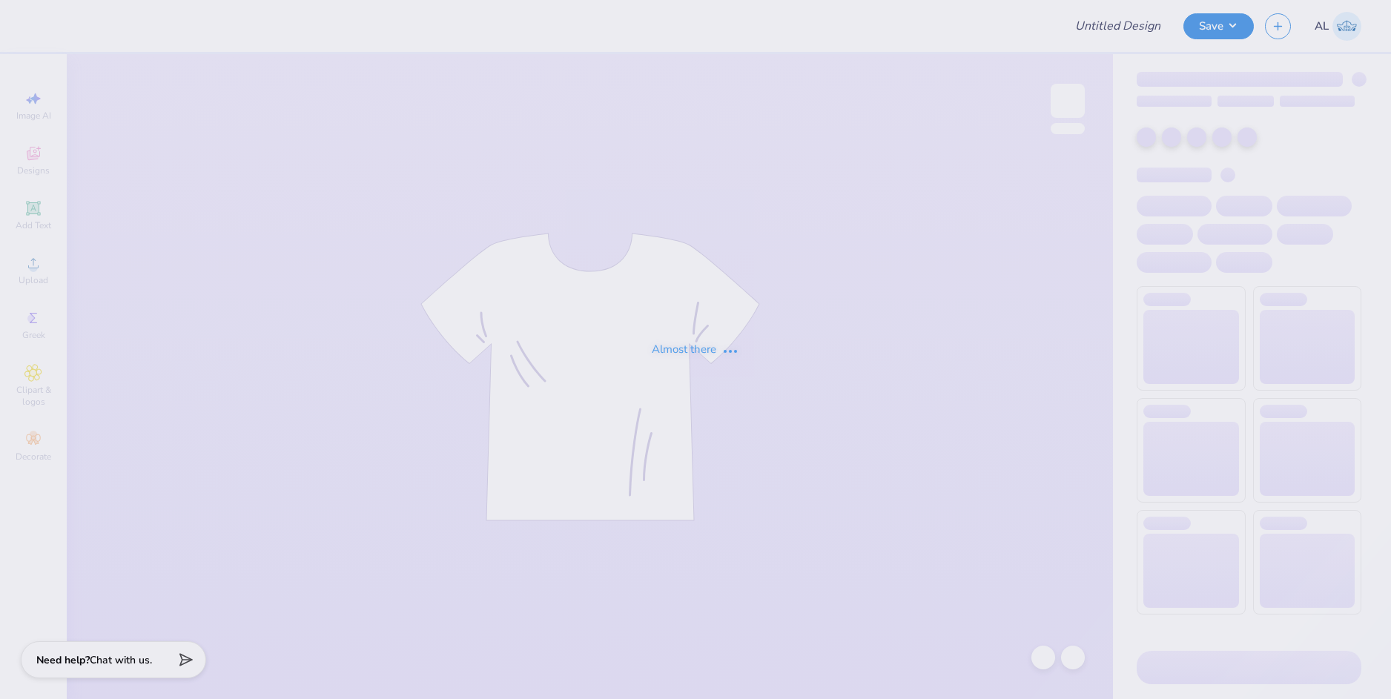
type input "soccer sweatshirt"
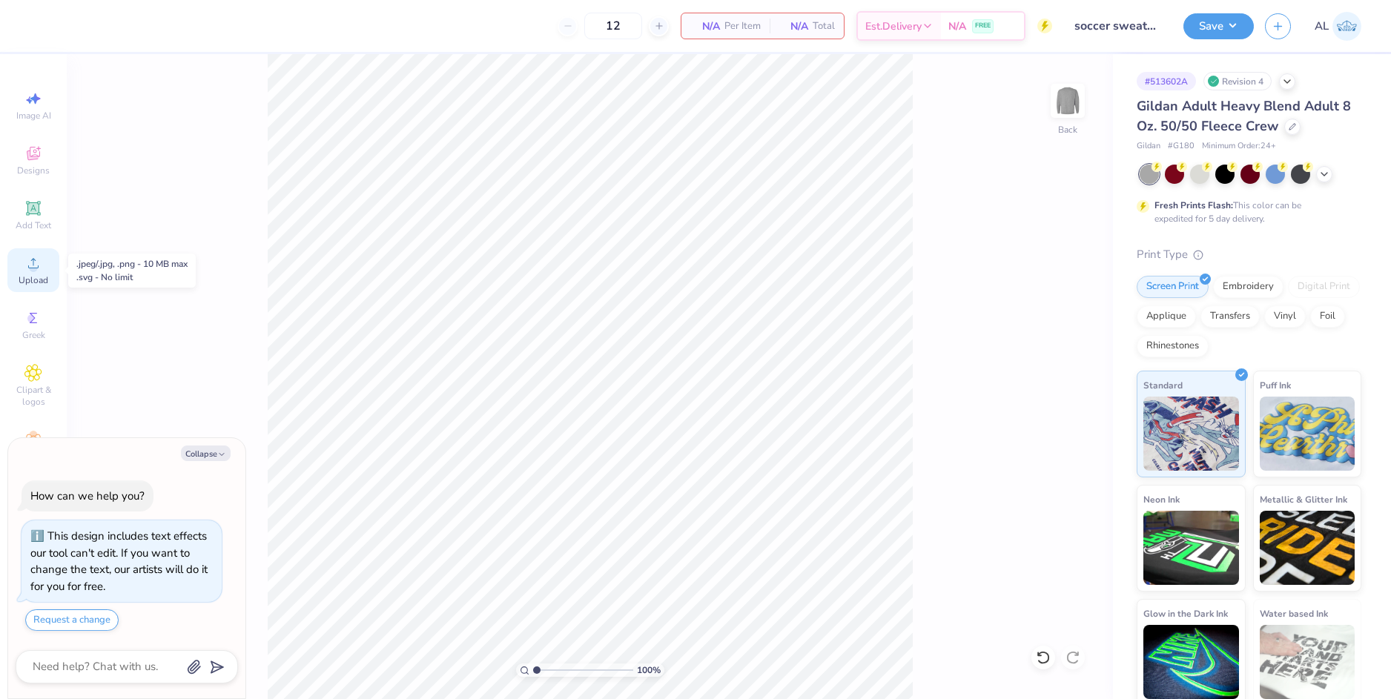
click at [31, 271] on circle at bounding box center [33, 268] width 8 height 8
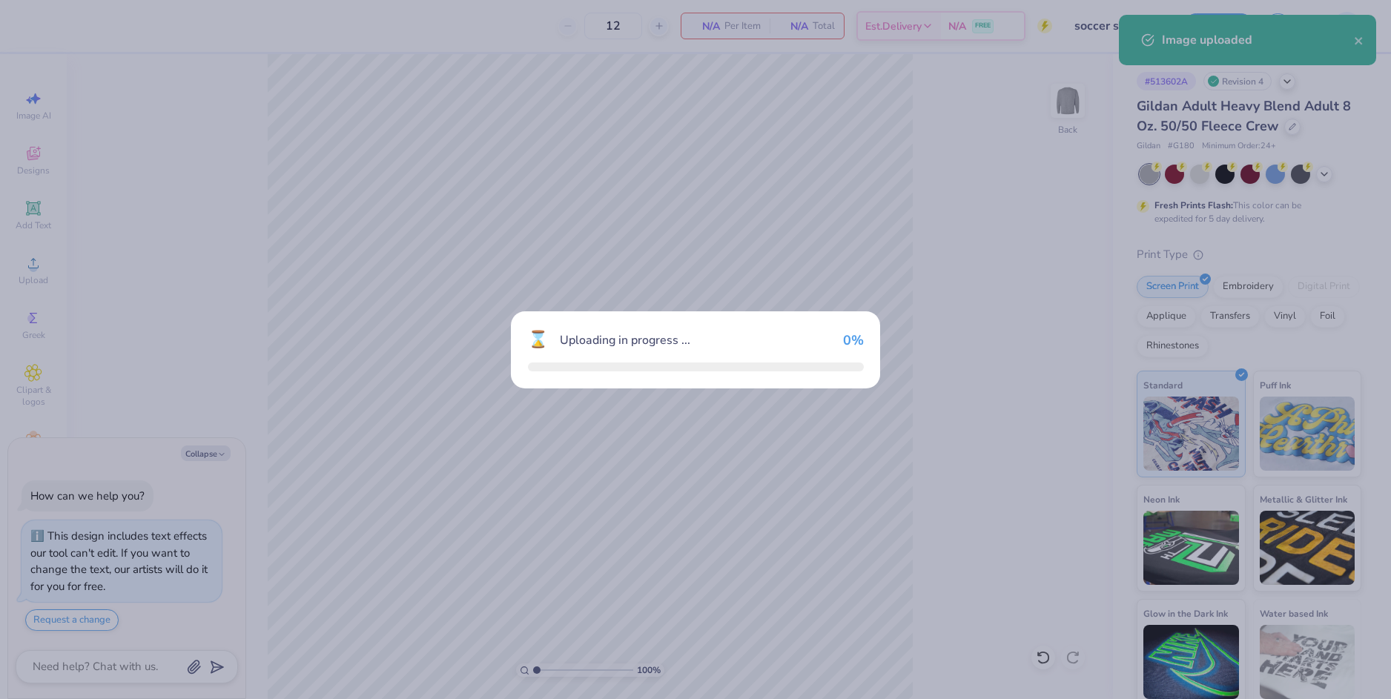
type textarea "x"
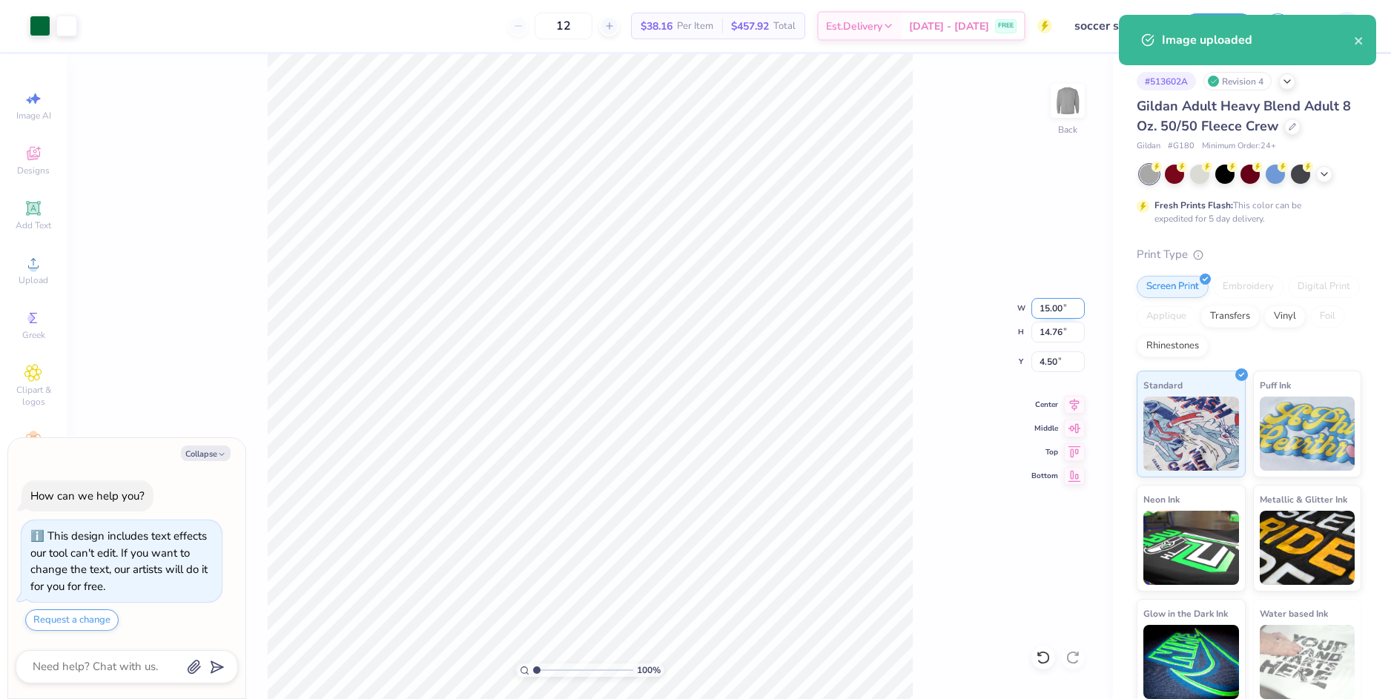
click at [1046, 302] on input "15.00" at bounding box center [1057, 308] width 53 height 21
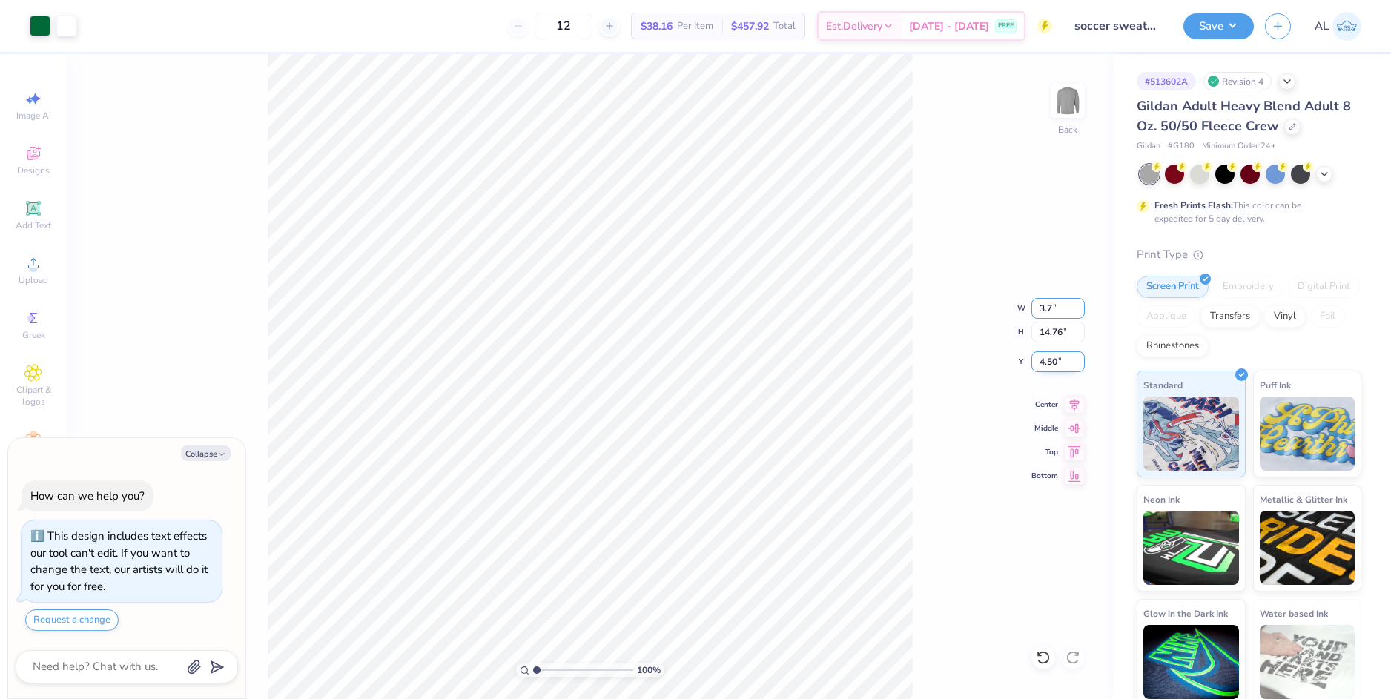
type input "3.7"
type textarea "x"
type input "3.70"
type input "3.64"
click at [1051, 365] on input "10.05" at bounding box center [1057, 361] width 53 height 21
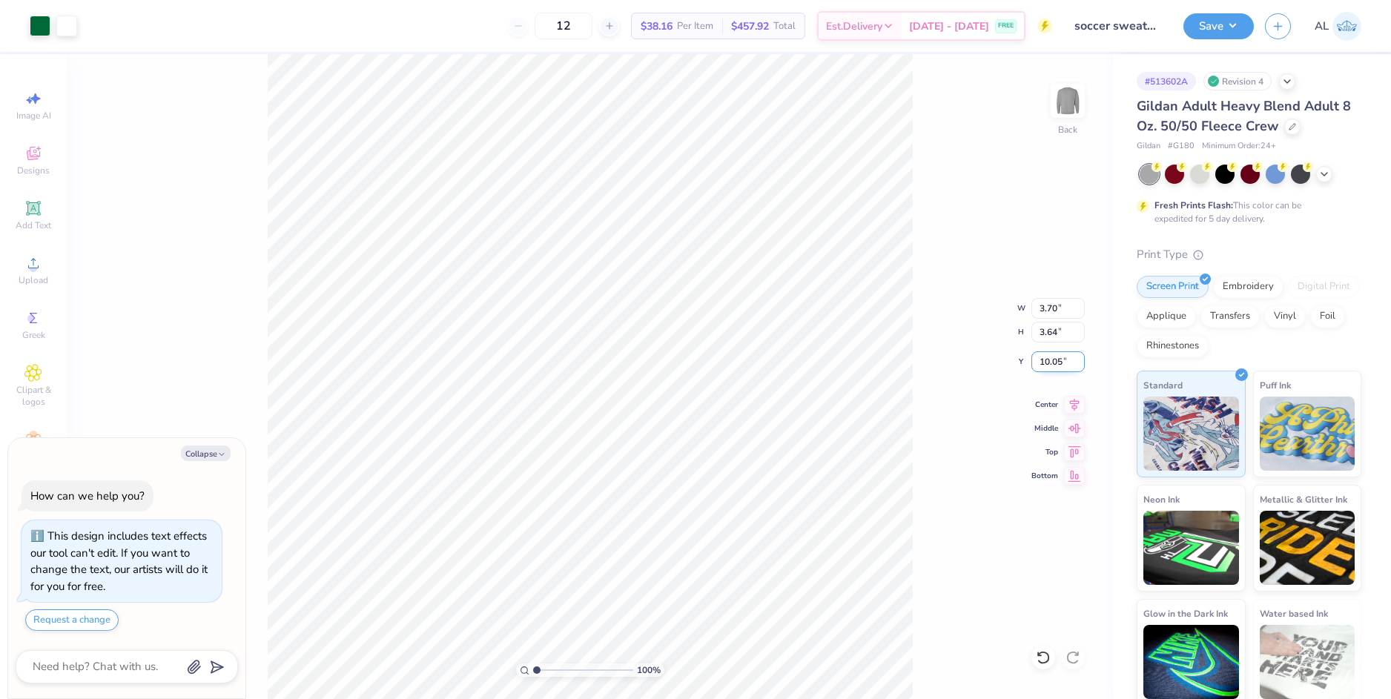
click at [1051, 363] on input "10.05" at bounding box center [1057, 361] width 53 height 21
type input "3"
type textarea "x"
type input "3.00"
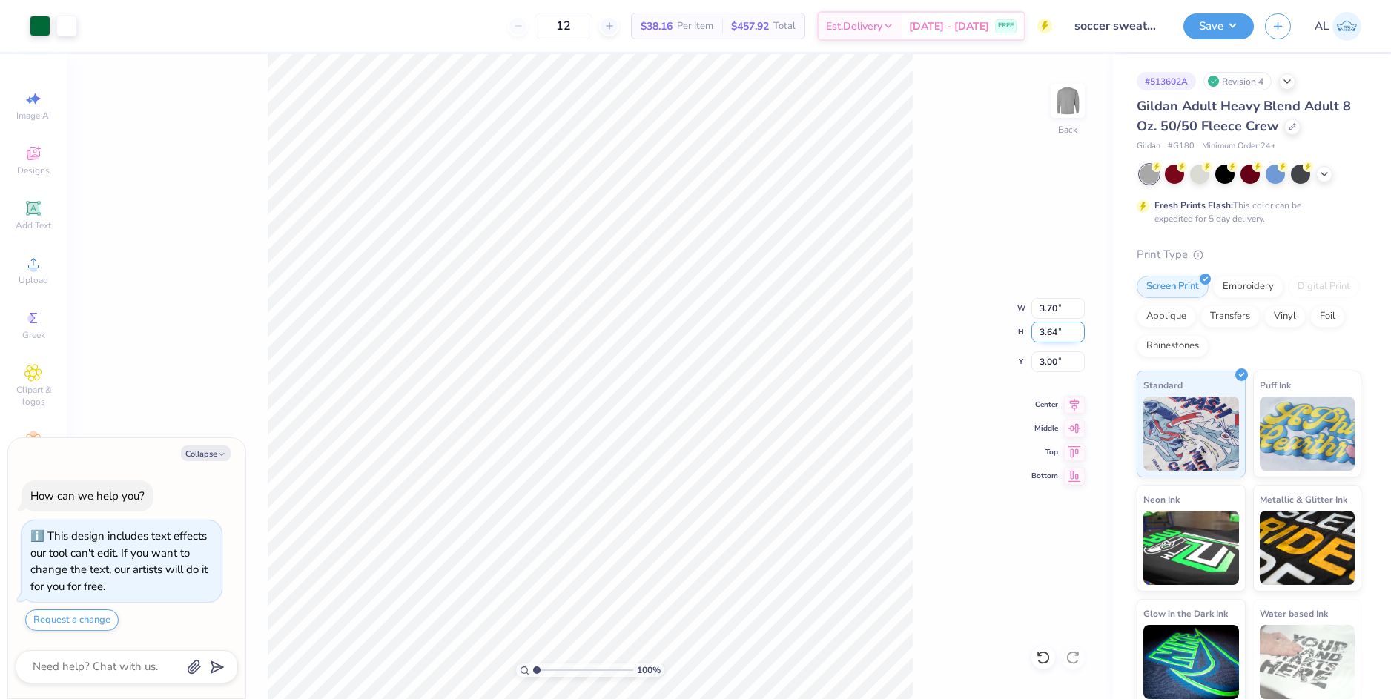
click at [1053, 328] on input "3.64" at bounding box center [1057, 332] width 53 height 21
click at [1202, 27] on button "Save" at bounding box center [1218, 24] width 70 height 26
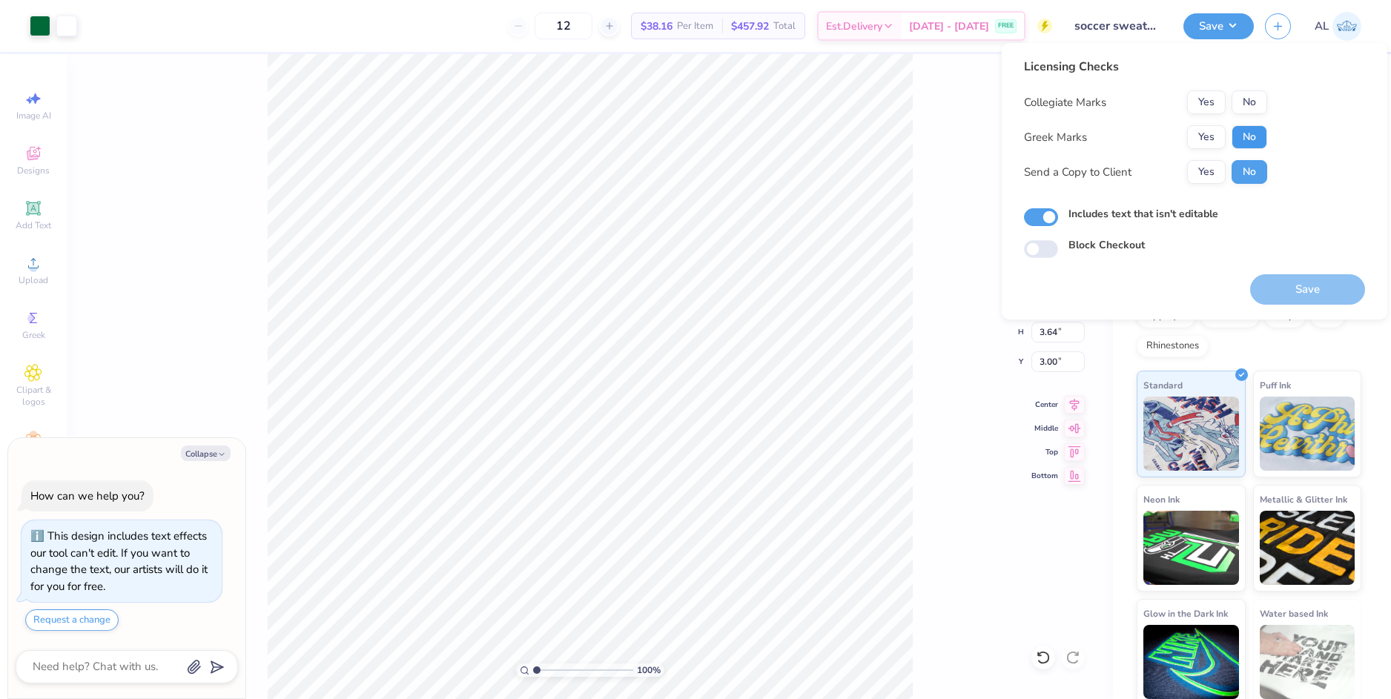
click at [1246, 142] on button "No" at bounding box center [1249, 137] width 36 height 24
click at [1206, 108] on button "Yes" at bounding box center [1206, 102] width 39 height 24
click at [1216, 174] on button "Yes" at bounding box center [1206, 172] width 39 height 24
click at [1295, 287] on button "Save" at bounding box center [1307, 289] width 115 height 30
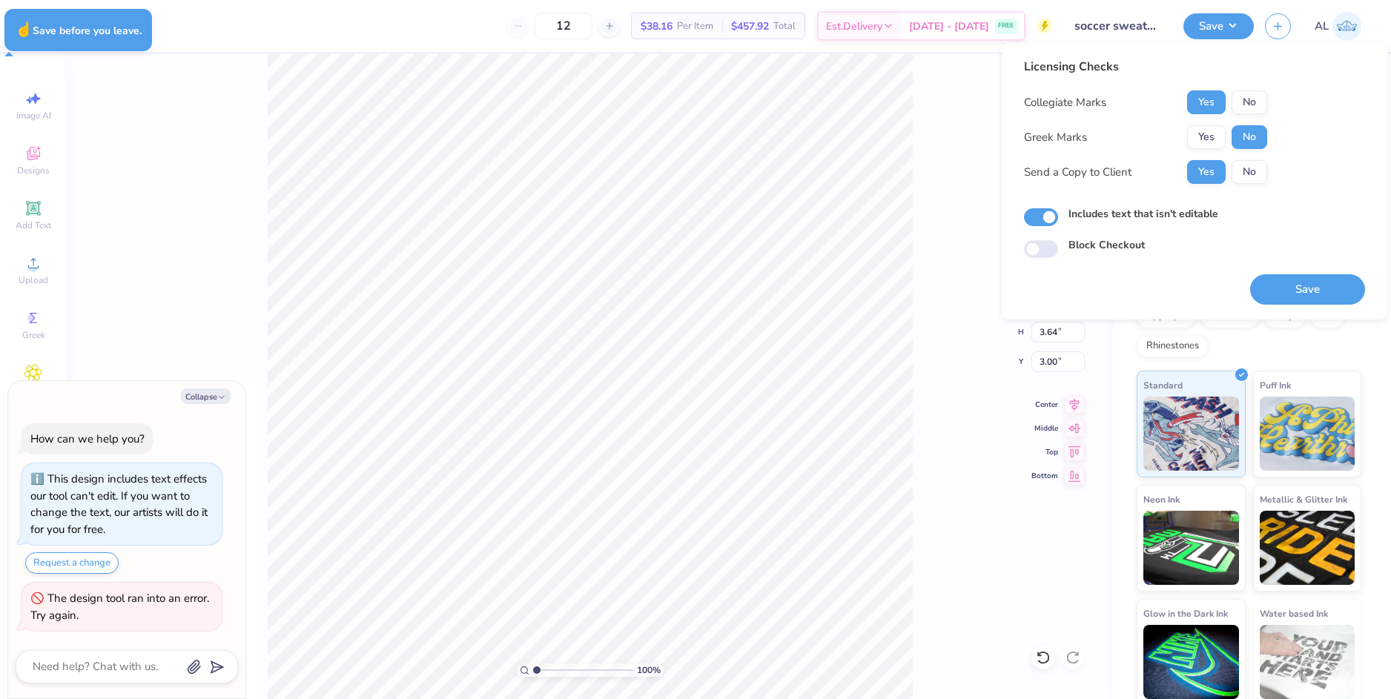
type textarea "x"
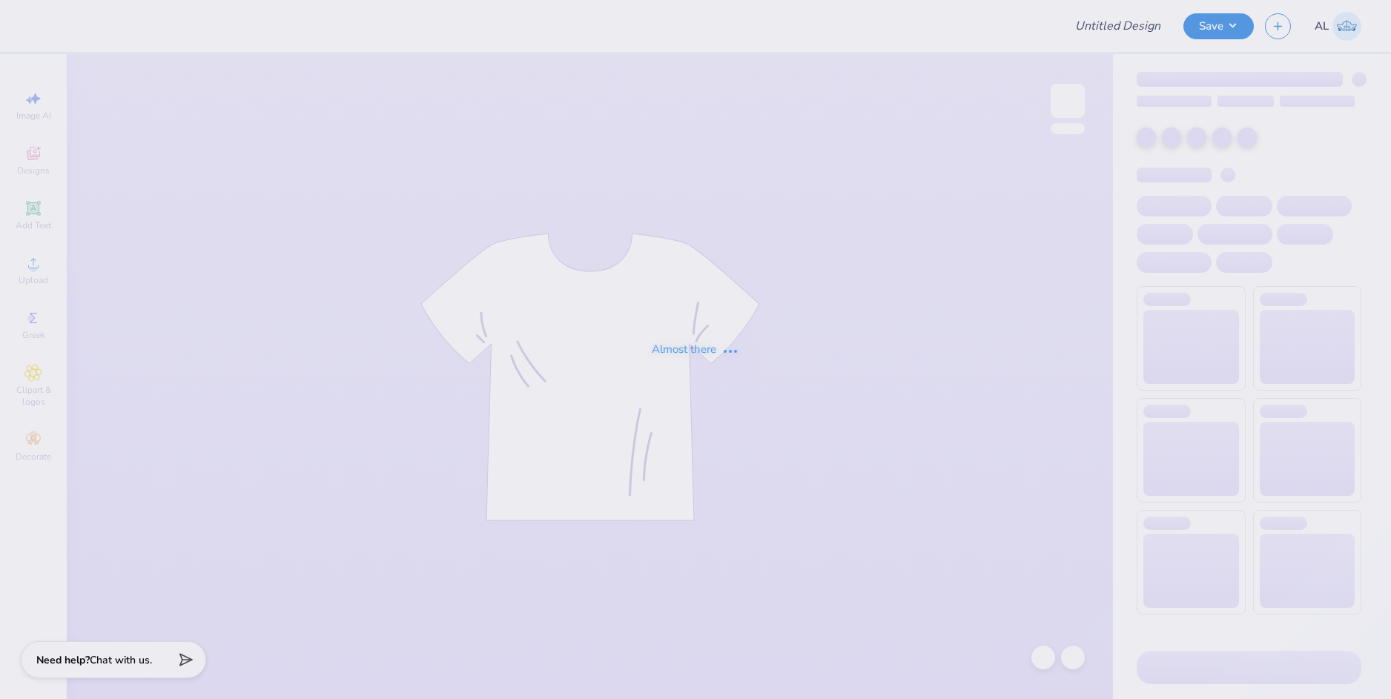
type input "soccer sweatshirt"
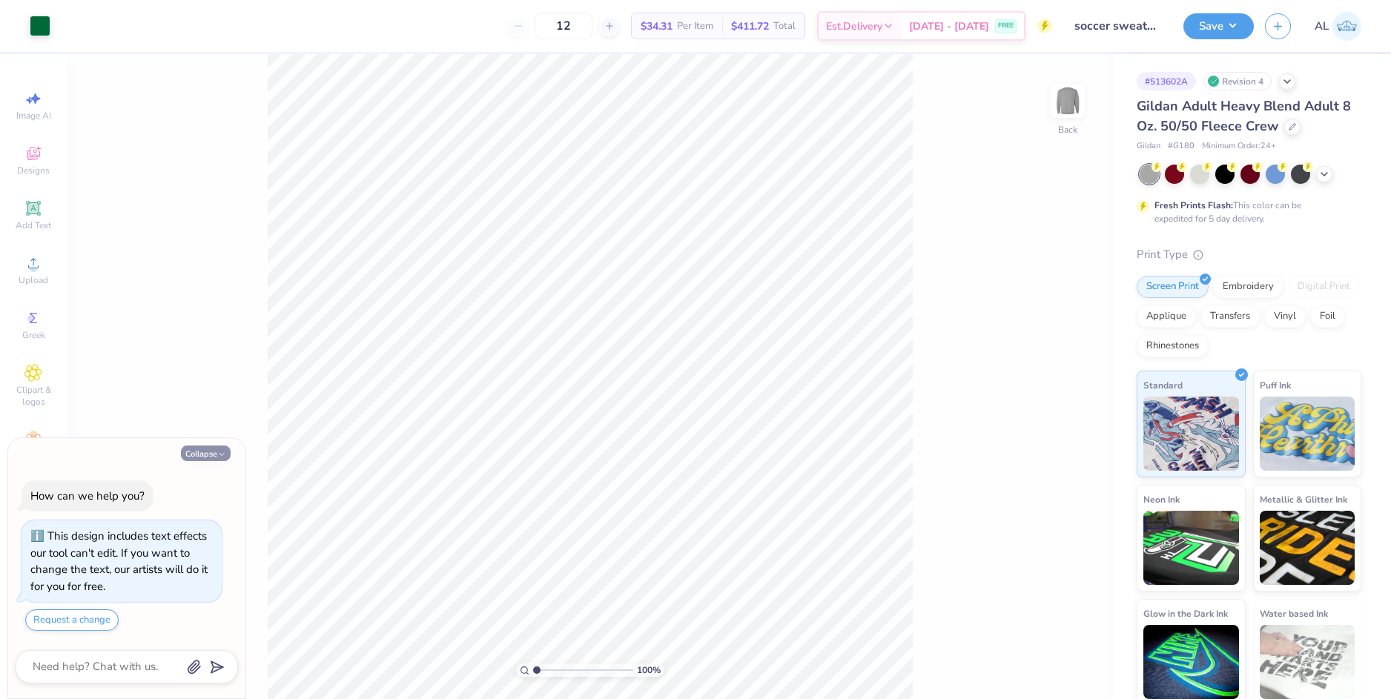
click at [214, 452] on button "Collapse" at bounding box center [206, 454] width 50 height 16
type textarea "x"
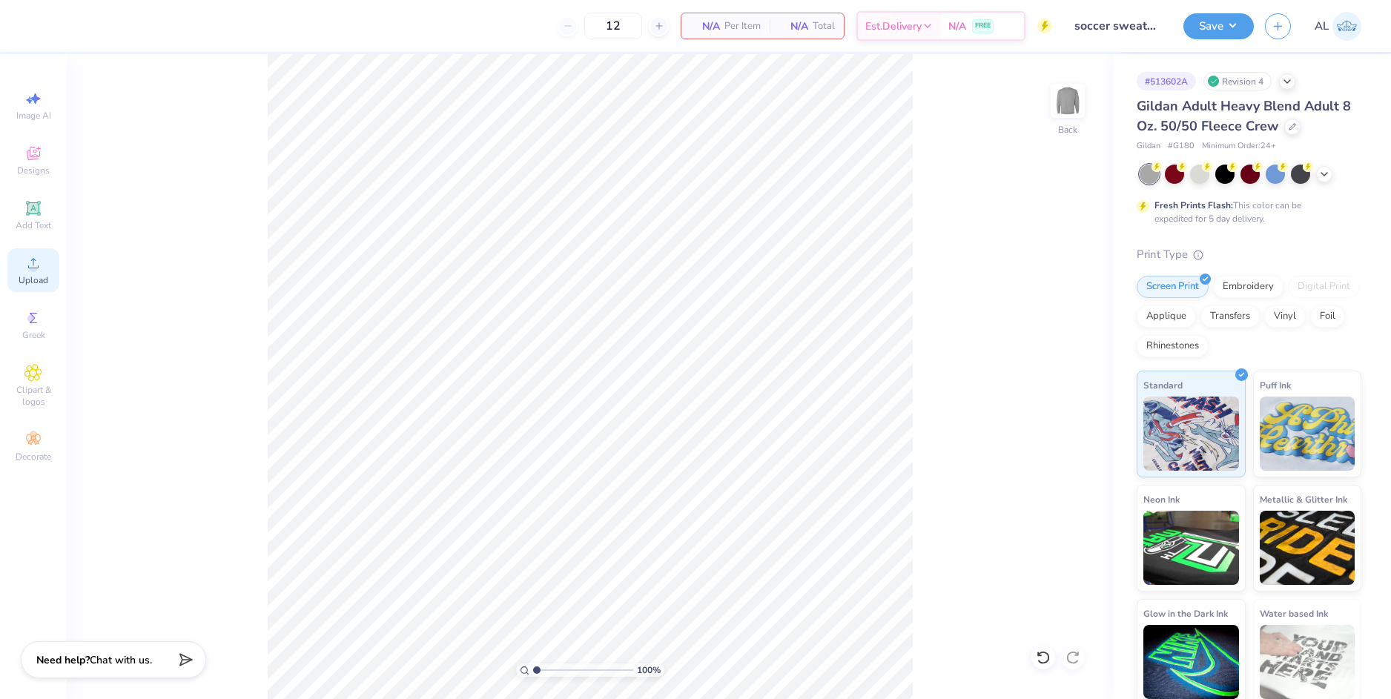
click at [36, 276] on span "Upload" at bounding box center [34, 280] width 30 height 12
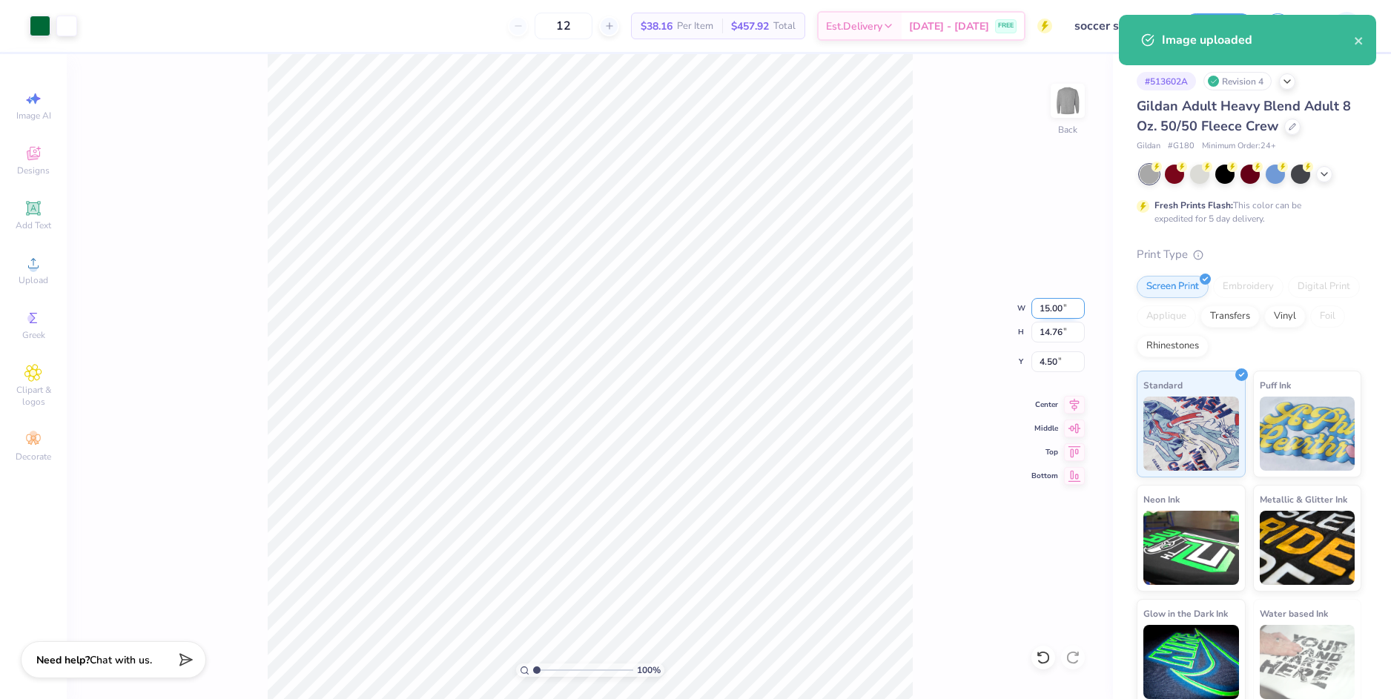
click at [1042, 307] on input "15.00" at bounding box center [1057, 308] width 53 height 21
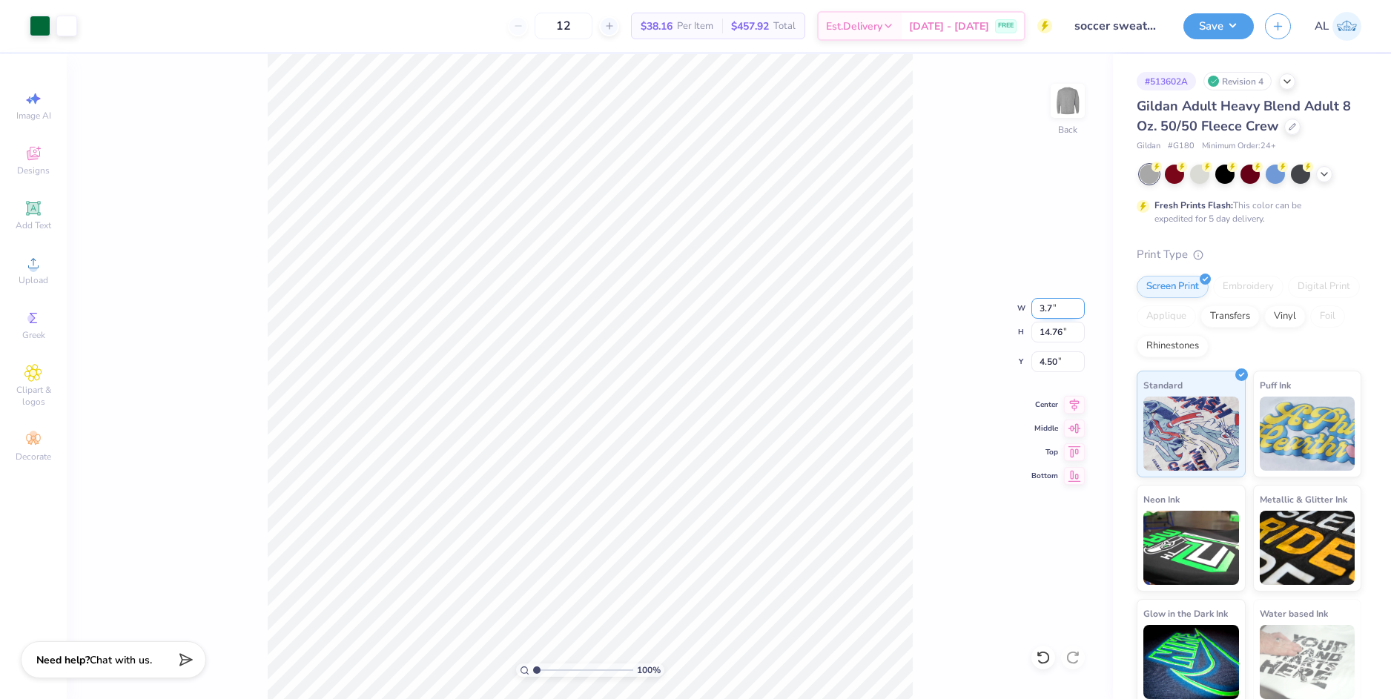
type input "3.70"
type input "3.64"
click at [1057, 365] on input "10.05" at bounding box center [1057, 361] width 53 height 21
type input "3.00"
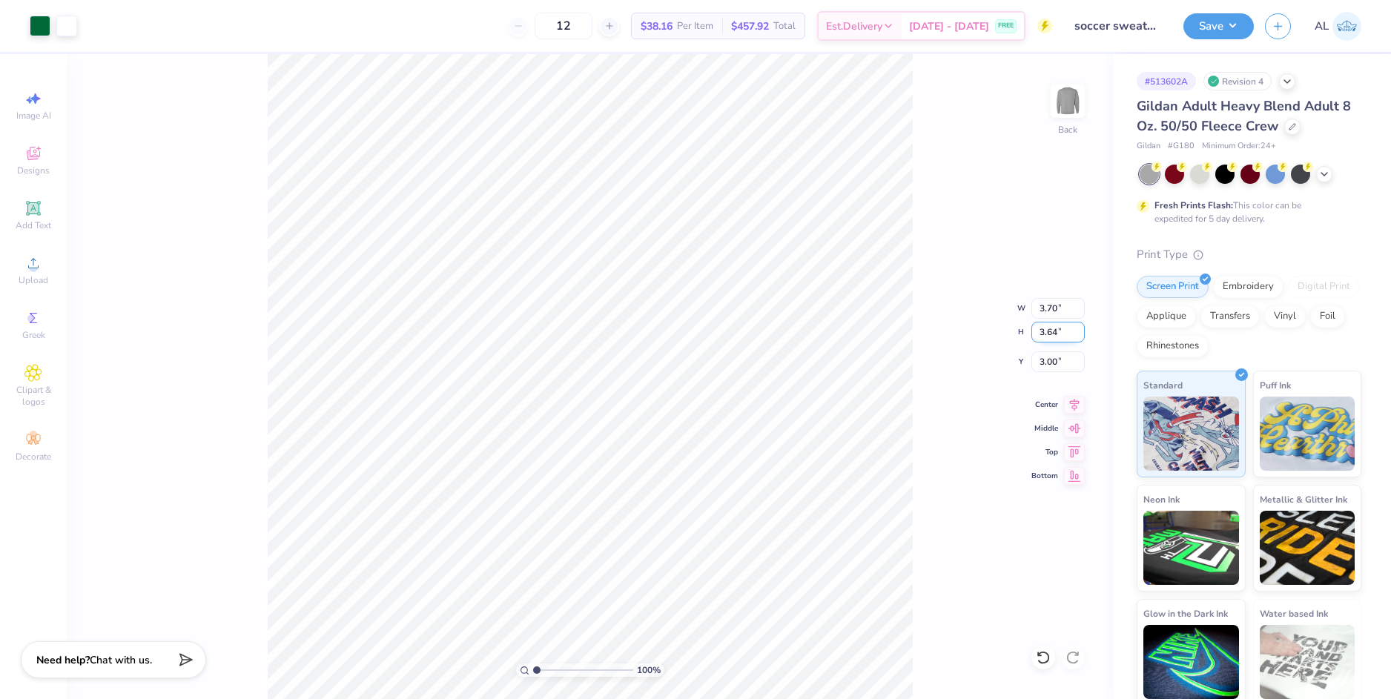
click at [1056, 334] on input "3.64" at bounding box center [1057, 332] width 53 height 21
click at [1208, 13] on div "Save AL" at bounding box center [1287, 26] width 208 height 52
click at [1210, 18] on button "Save" at bounding box center [1218, 24] width 70 height 26
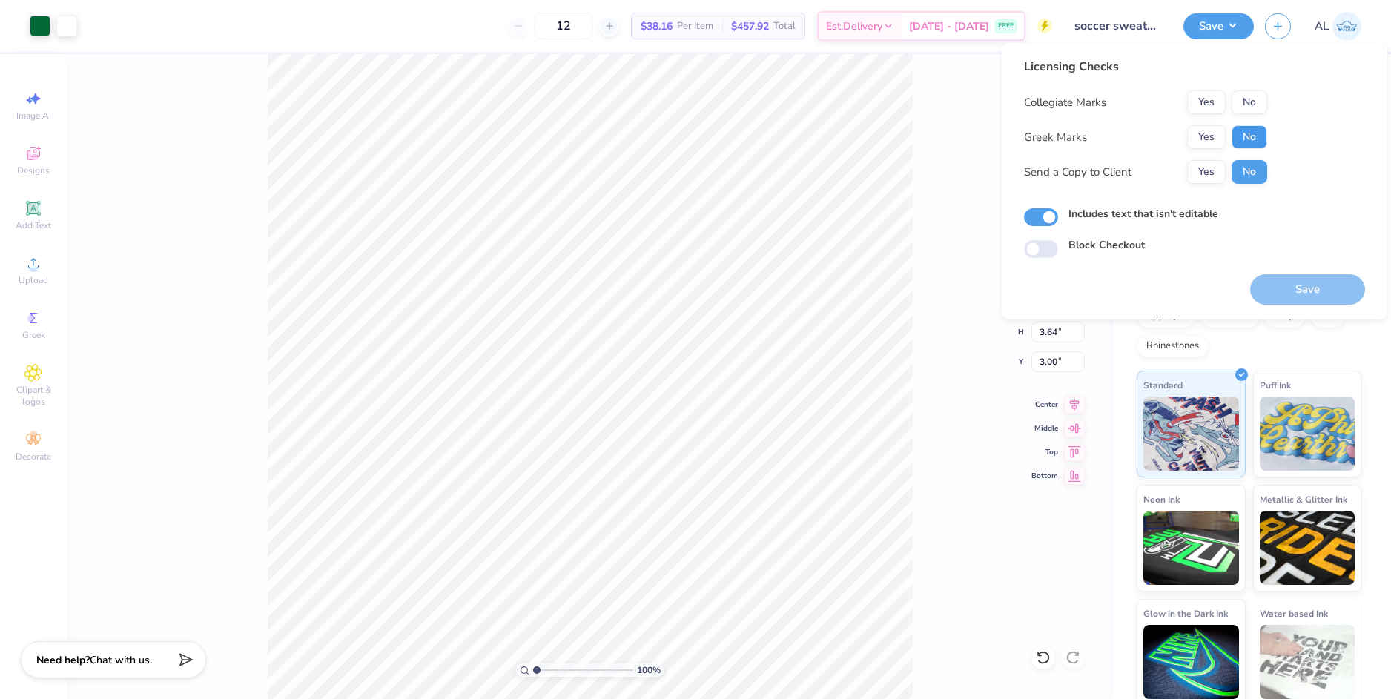
click at [1246, 139] on button "No" at bounding box center [1249, 137] width 36 height 24
click at [1211, 105] on button "Yes" at bounding box center [1206, 102] width 39 height 24
click at [1208, 168] on button "Yes" at bounding box center [1206, 172] width 39 height 24
click at [1301, 286] on button "Save" at bounding box center [1307, 289] width 115 height 30
